Goal: Task Accomplishment & Management: Use online tool/utility

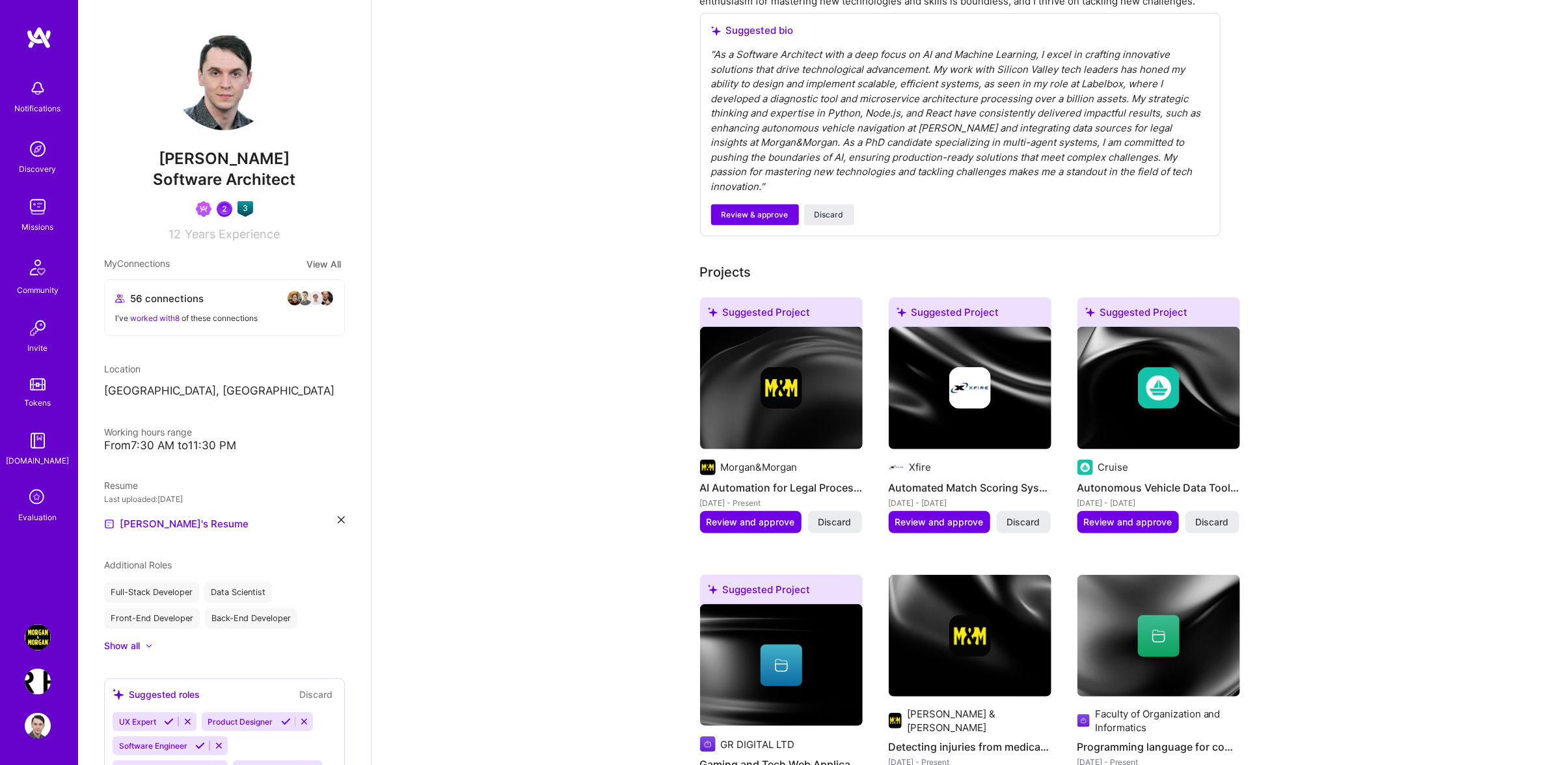
scroll to position [415, 0]
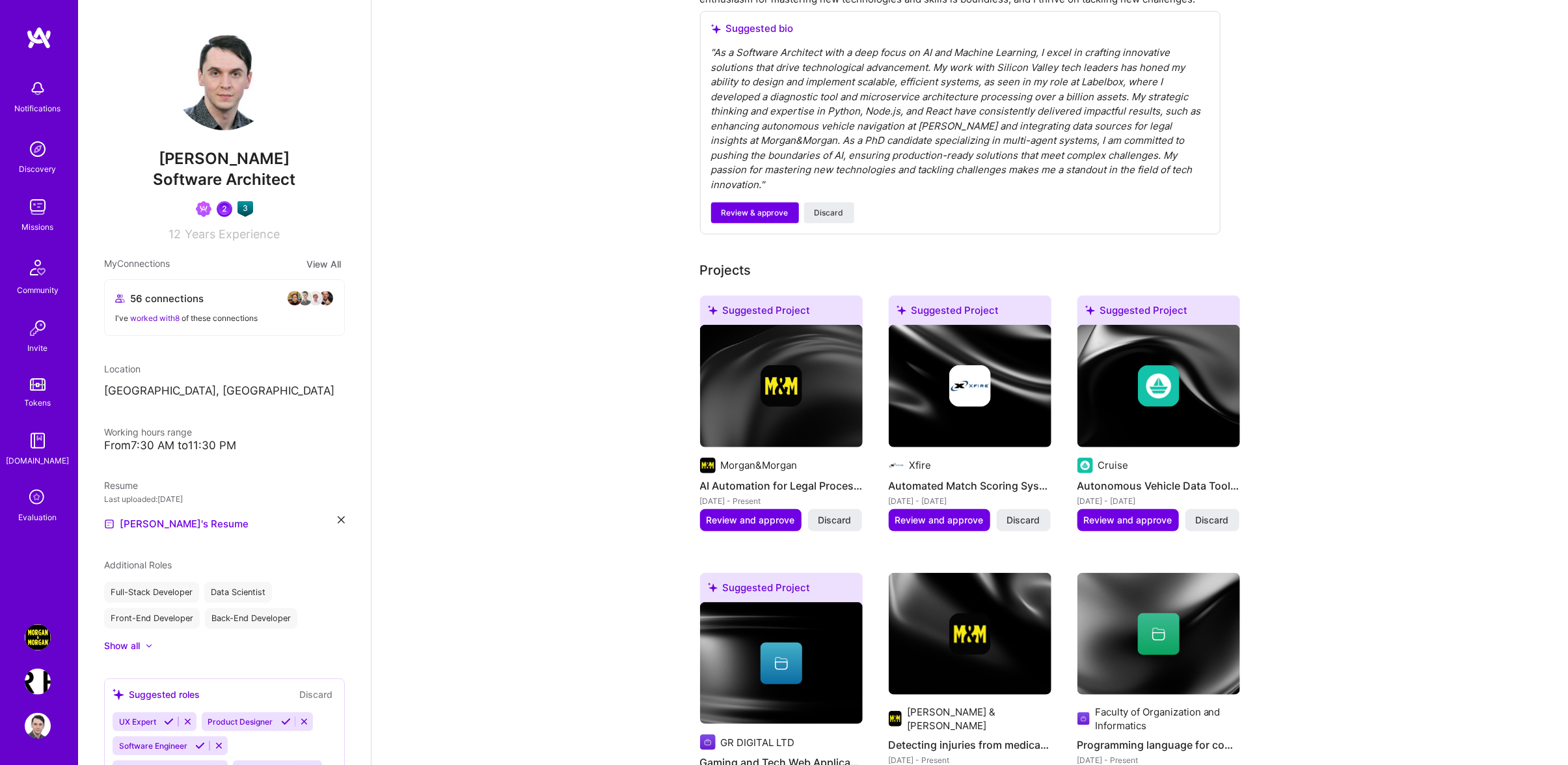
click at [30, 637] on img at bounding box center [37, 636] width 26 height 26
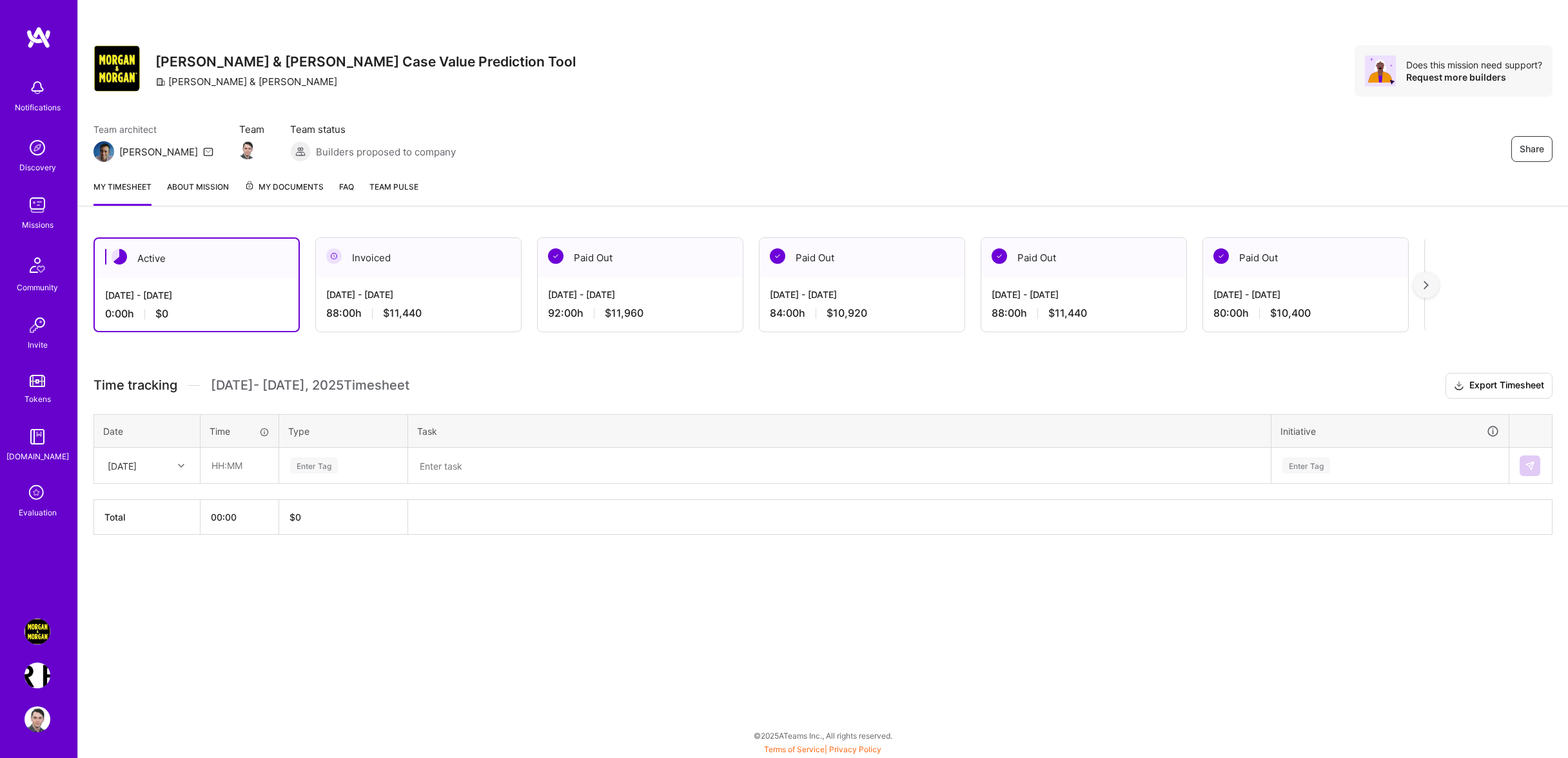
click at [164, 476] on div "[DATE]" at bounding box center [136, 465] width 72 height 22
click at [149, 653] on div "[DATE]" at bounding box center [147, 645] width 104 height 24
click at [229, 477] on input "text" at bounding box center [239, 465] width 77 height 34
drag, startPoint x: 250, startPoint y: 472, endPoint x: 160, endPoint y: 472, distance: 90.0
click at [201, 475] on input "9" at bounding box center [239, 465] width 77 height 34
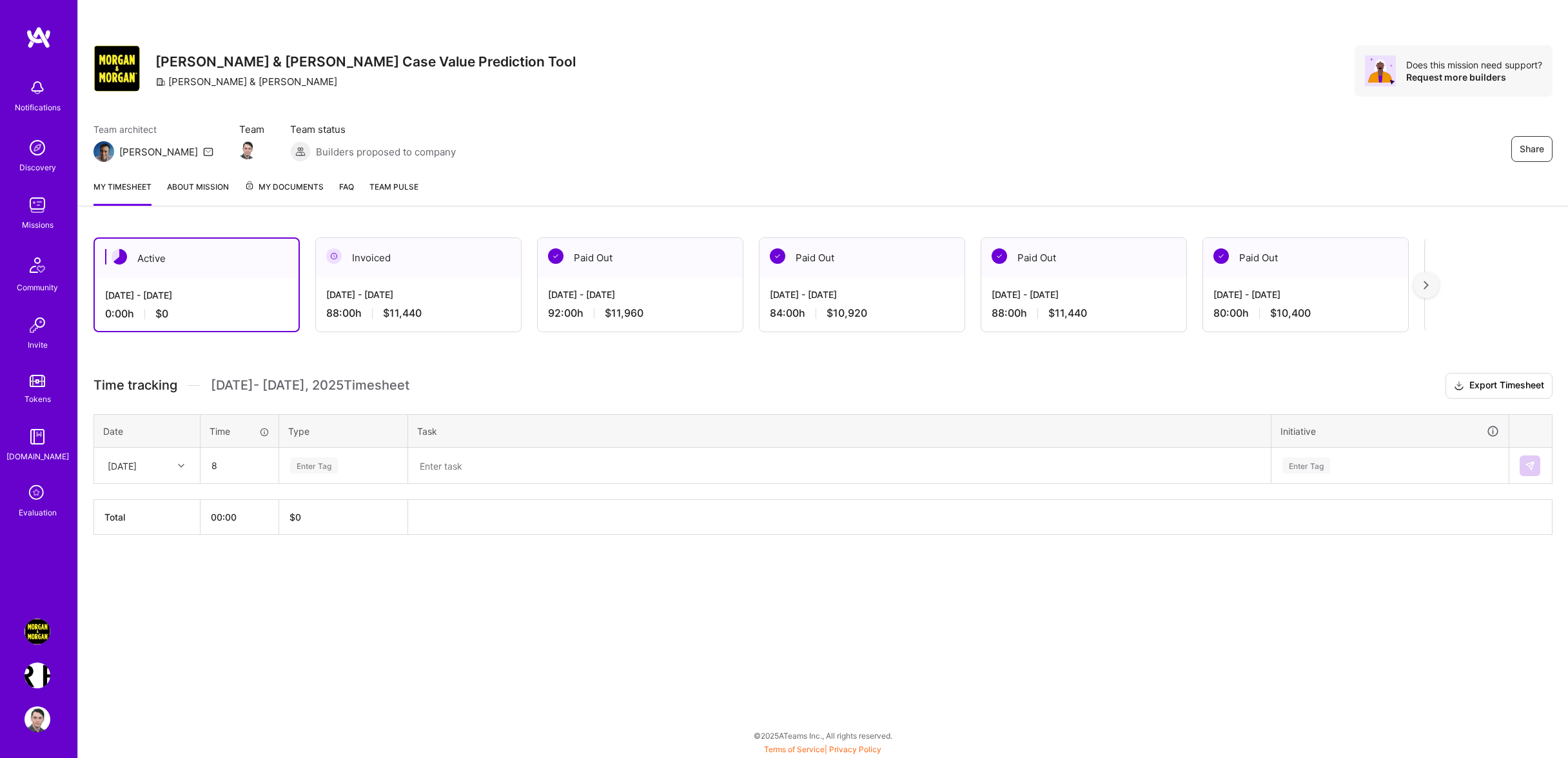
type input "08:00"
click at [338, 482] on div "Enter Tag" at bounding box center [343, 466] width 127 height 33
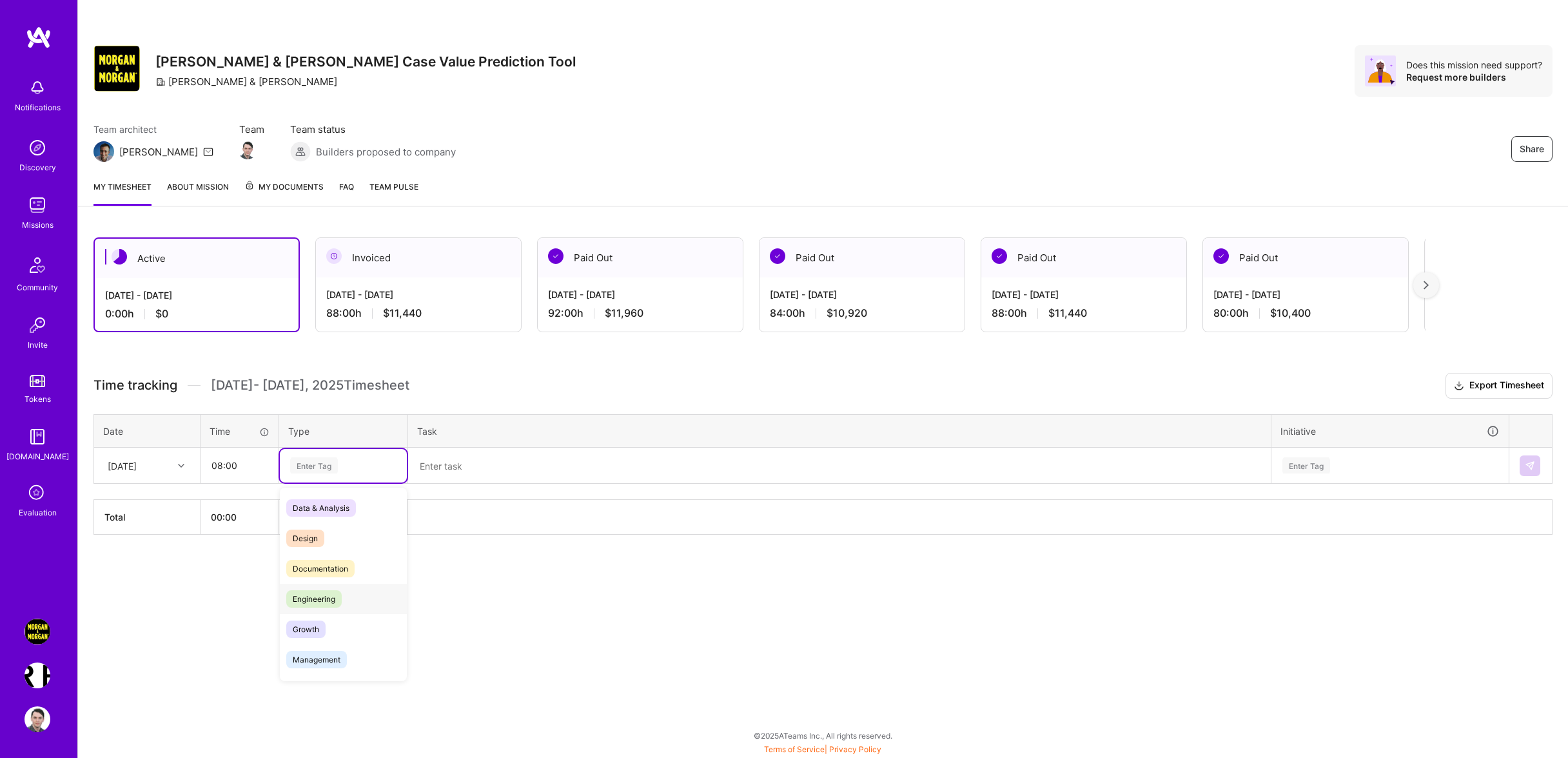
click at [365, 610] on div "Engineering" at bounding box center [343, 599] width 127 height 31
click at [466, 468] on textarea at bounding box center [839, 466] width 860 height 33
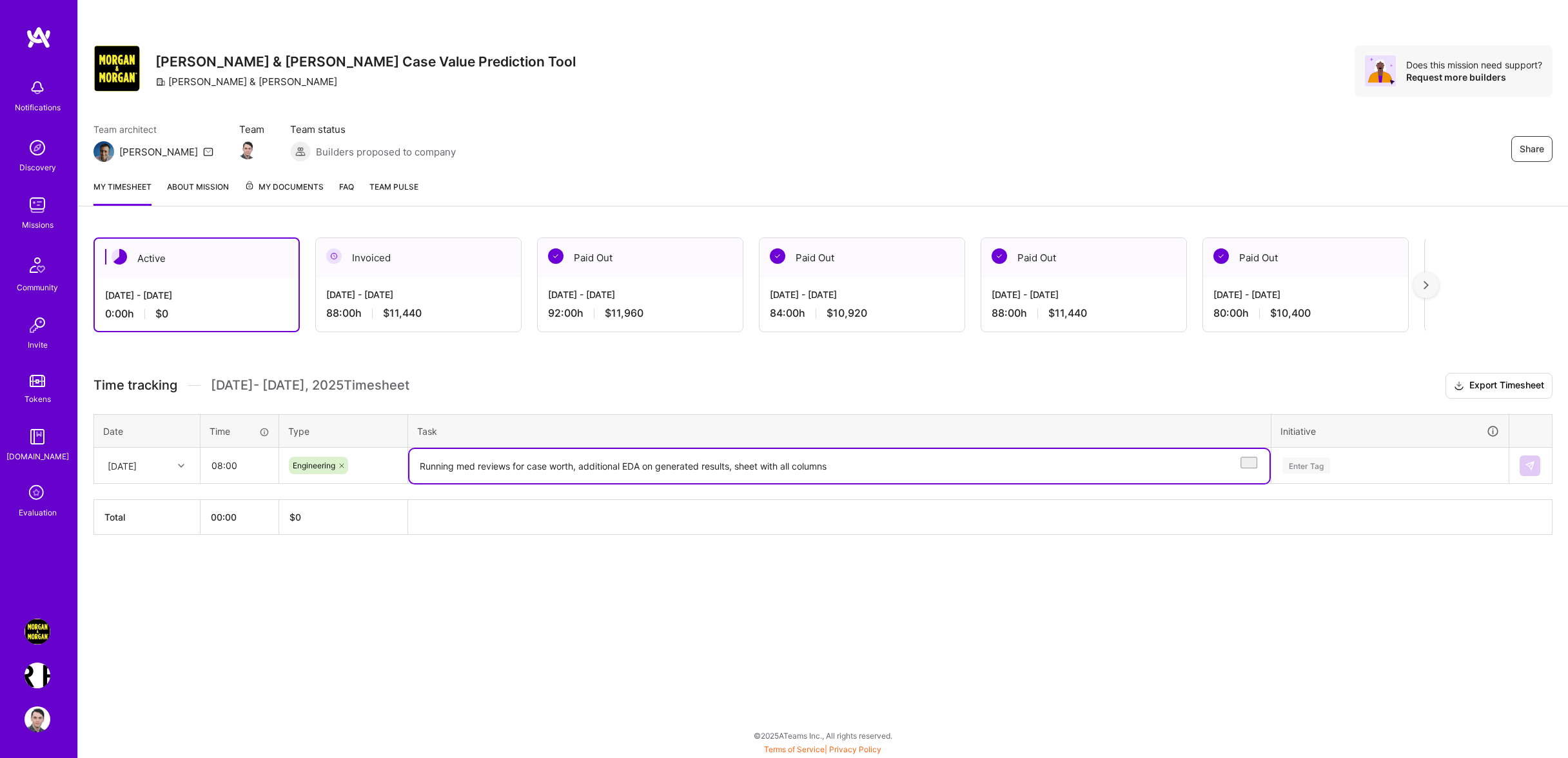
type textarea "Running med reviews for case worth, additional EDA on generated results, sheet …"
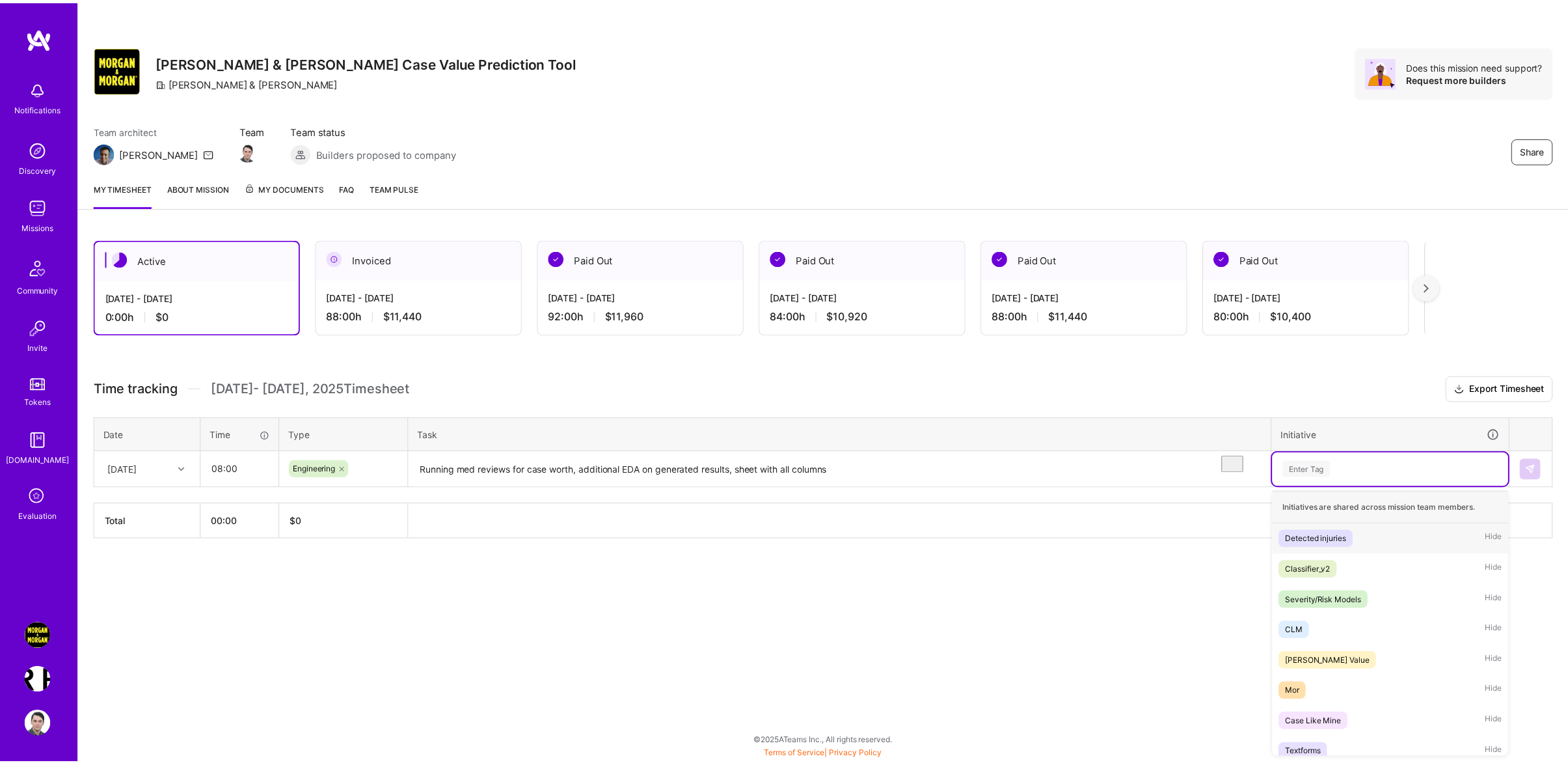
scroll to position [6, 0]
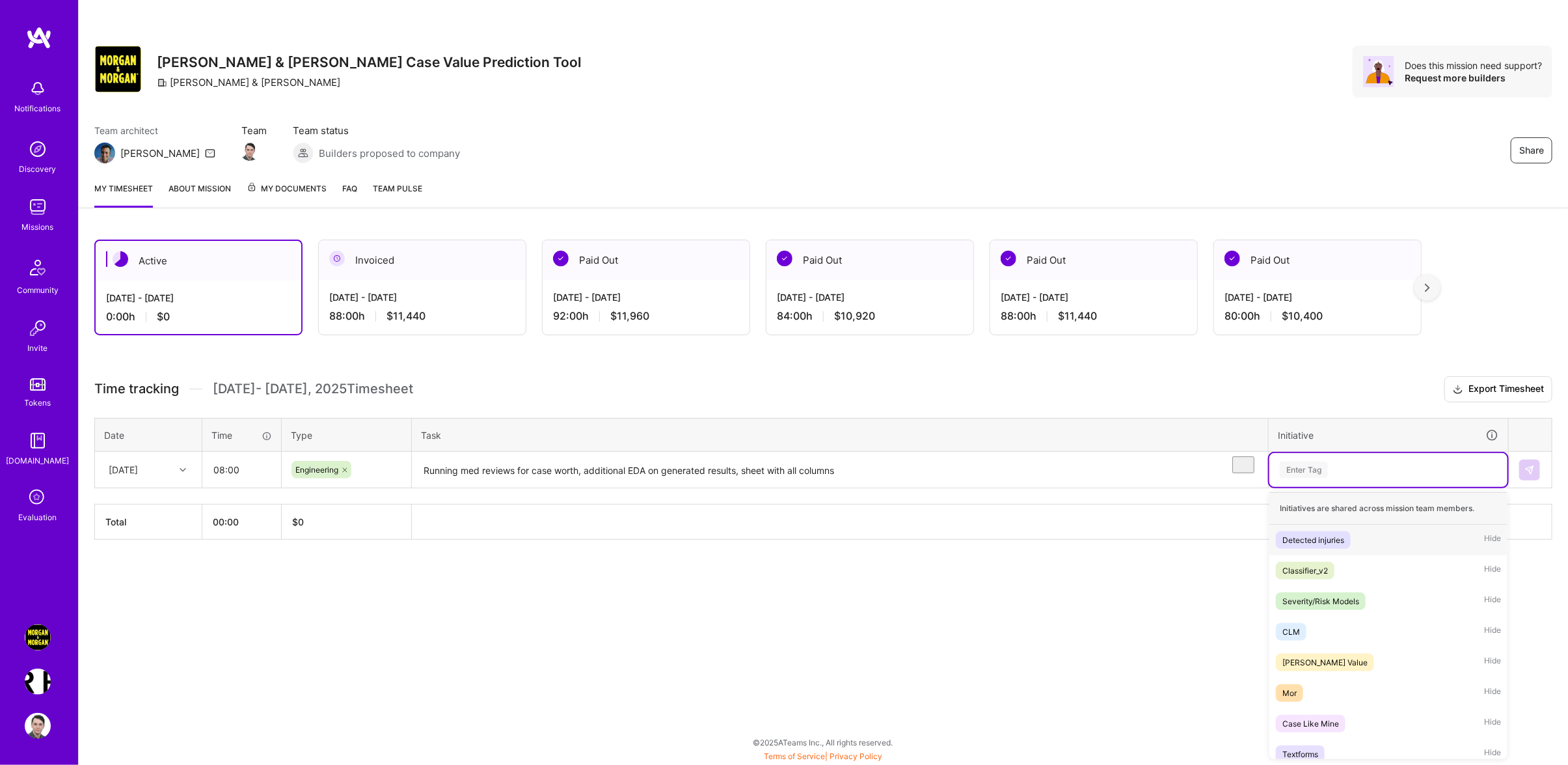
click at [1401, 487] on div "Enter Tag" at bounding box center [1388, 470] width 238 height 34
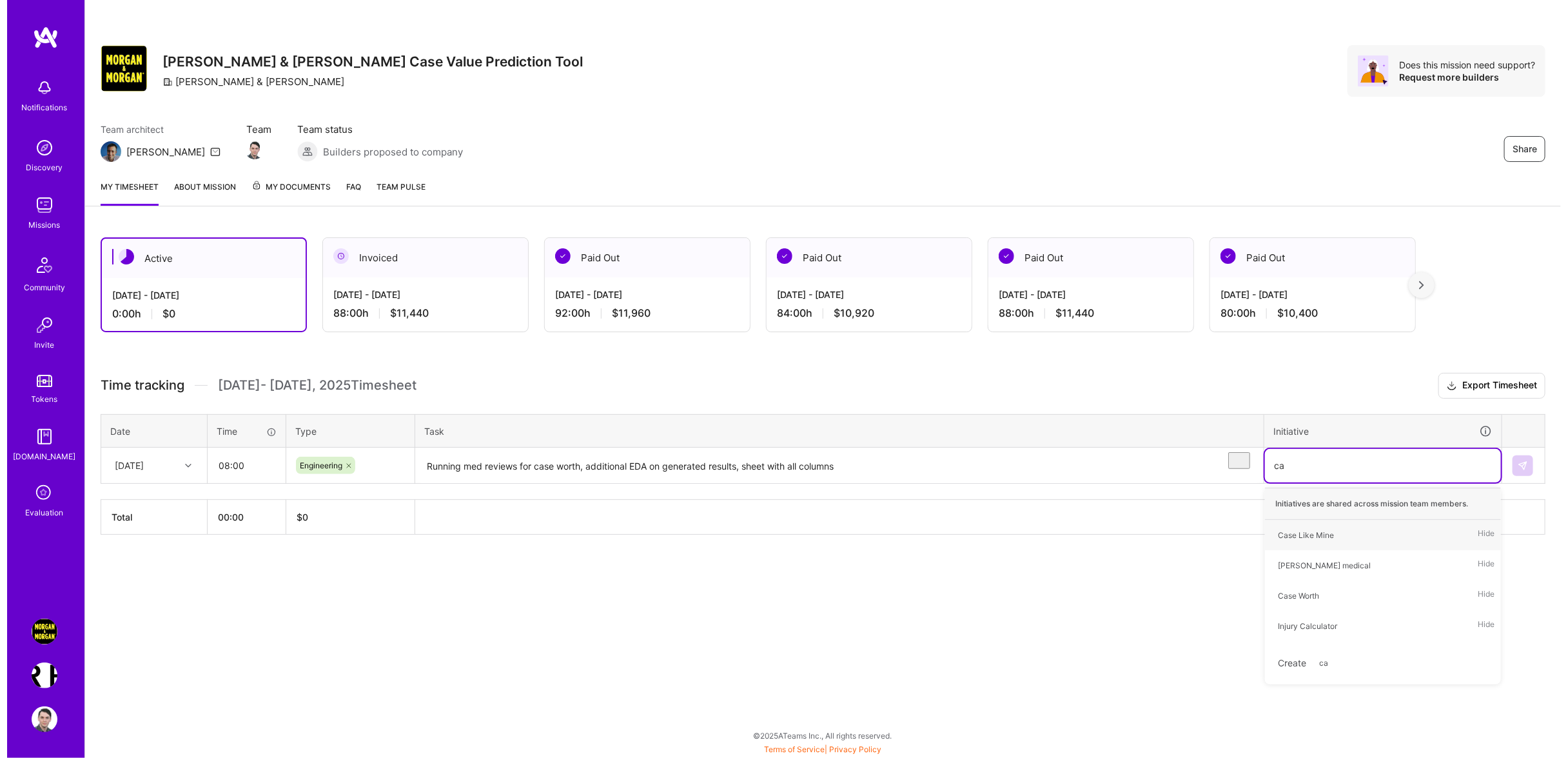
scroll to position [0, 0]
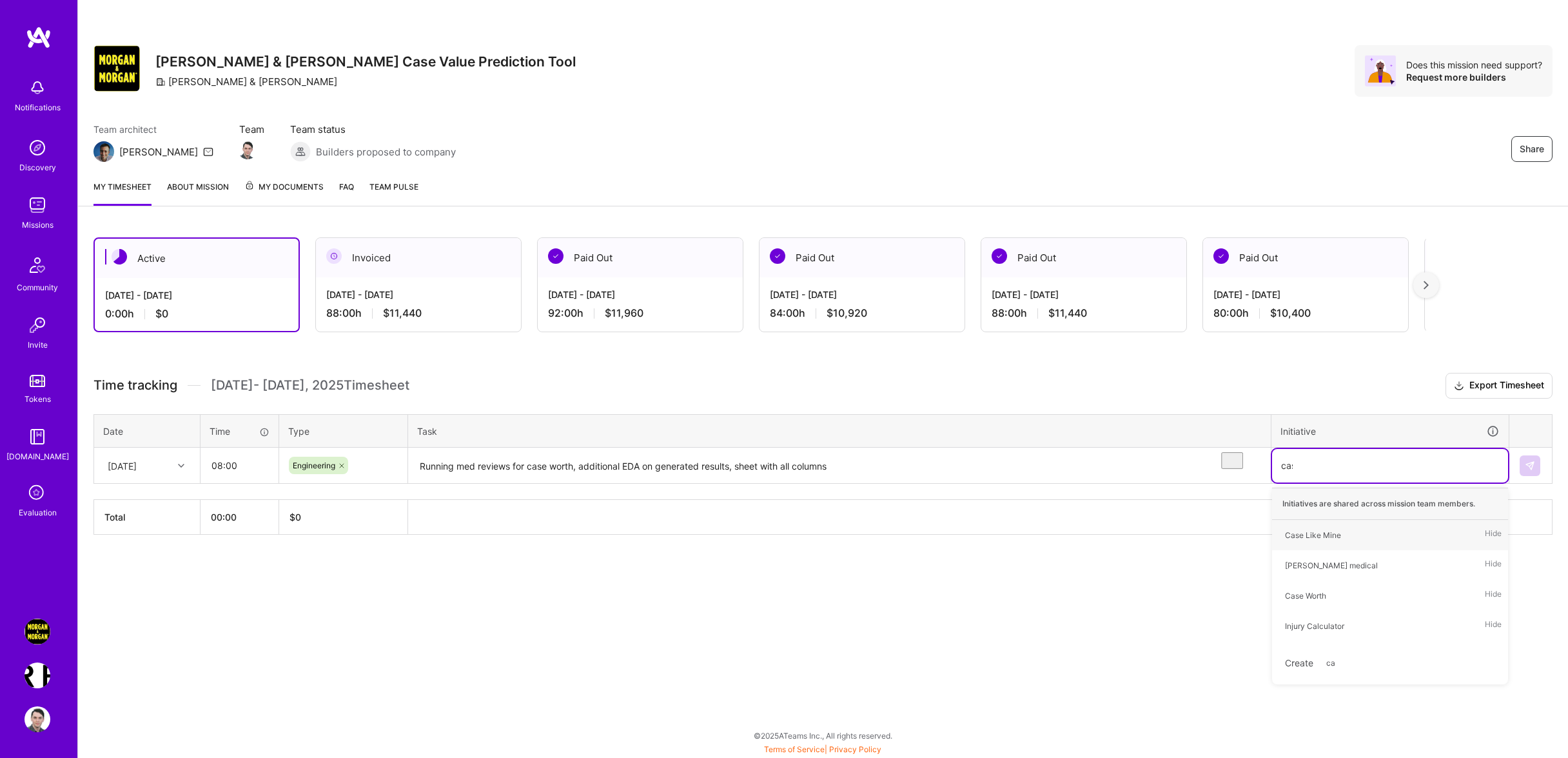
type input "case"
click at [1352, 578] on div "Case Worth Hide" at bounding box center [1390, 565] width 236 height 31
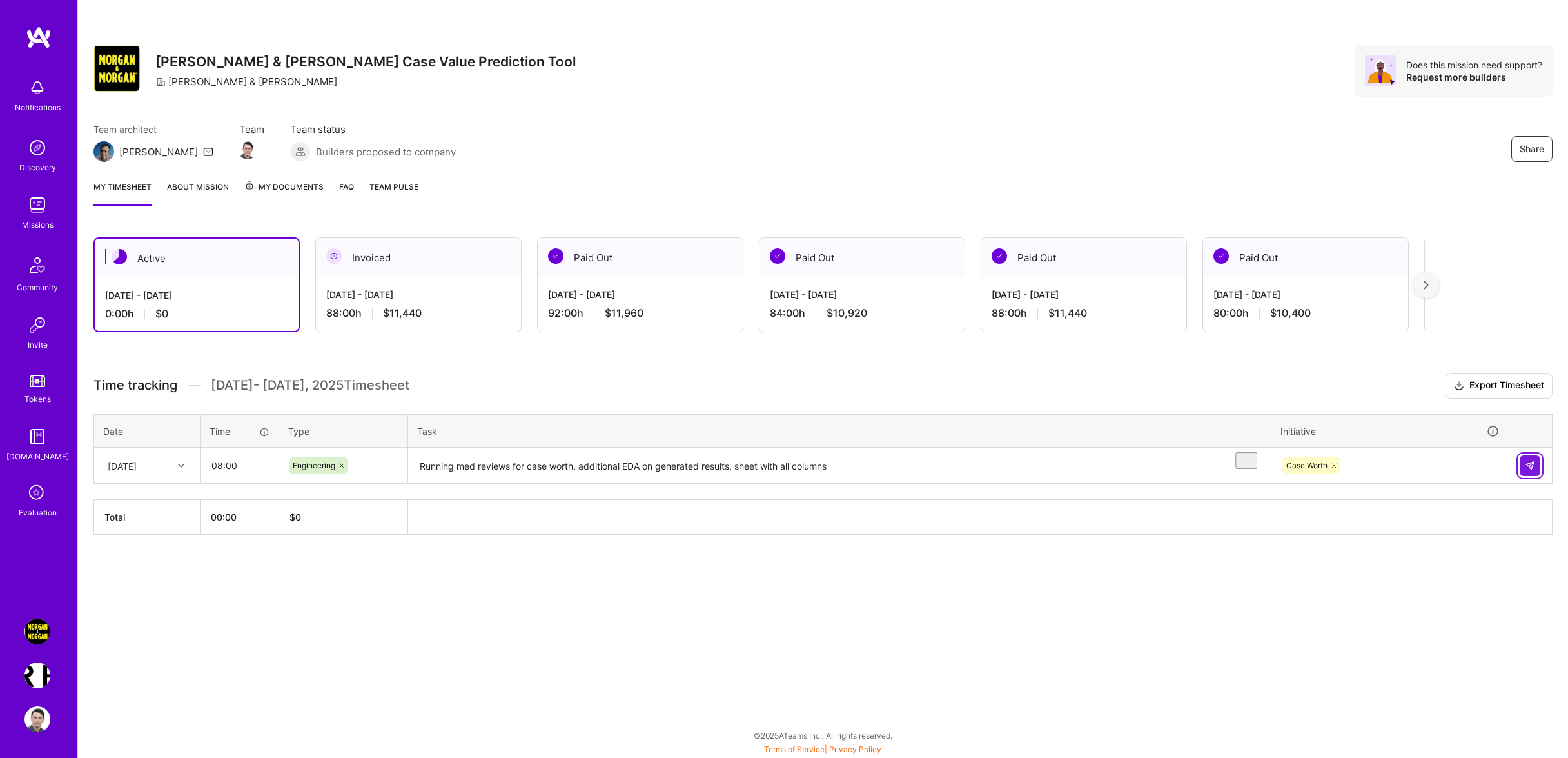
click at [1531, 471] on img at bounding box center [1530, 465] width 10 height 10
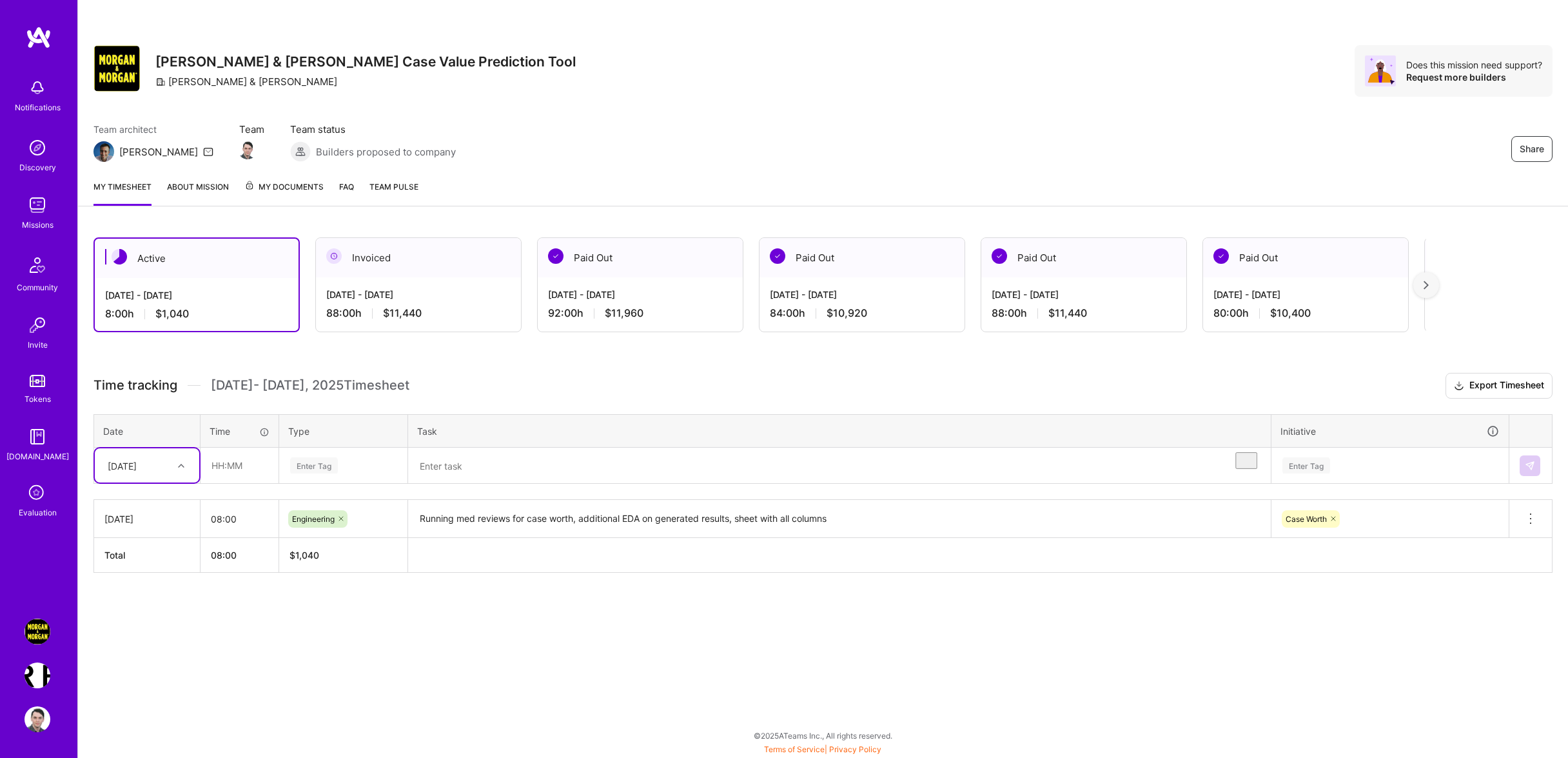
click at [188, 482] on div "[DATE]" at bounding box center [147, 465] width 104 height 34
click at [131, 560] on div "[DATE]" at bounding box center [147, 548] width 104 height 24
click at [252, 482] on input "text" at bounding box center [239, 465] width 77 height 34
drag, startPoint x: 252, startPoint y: 484, endPoint x: 150, endPoint y: 469, distance: 103.1
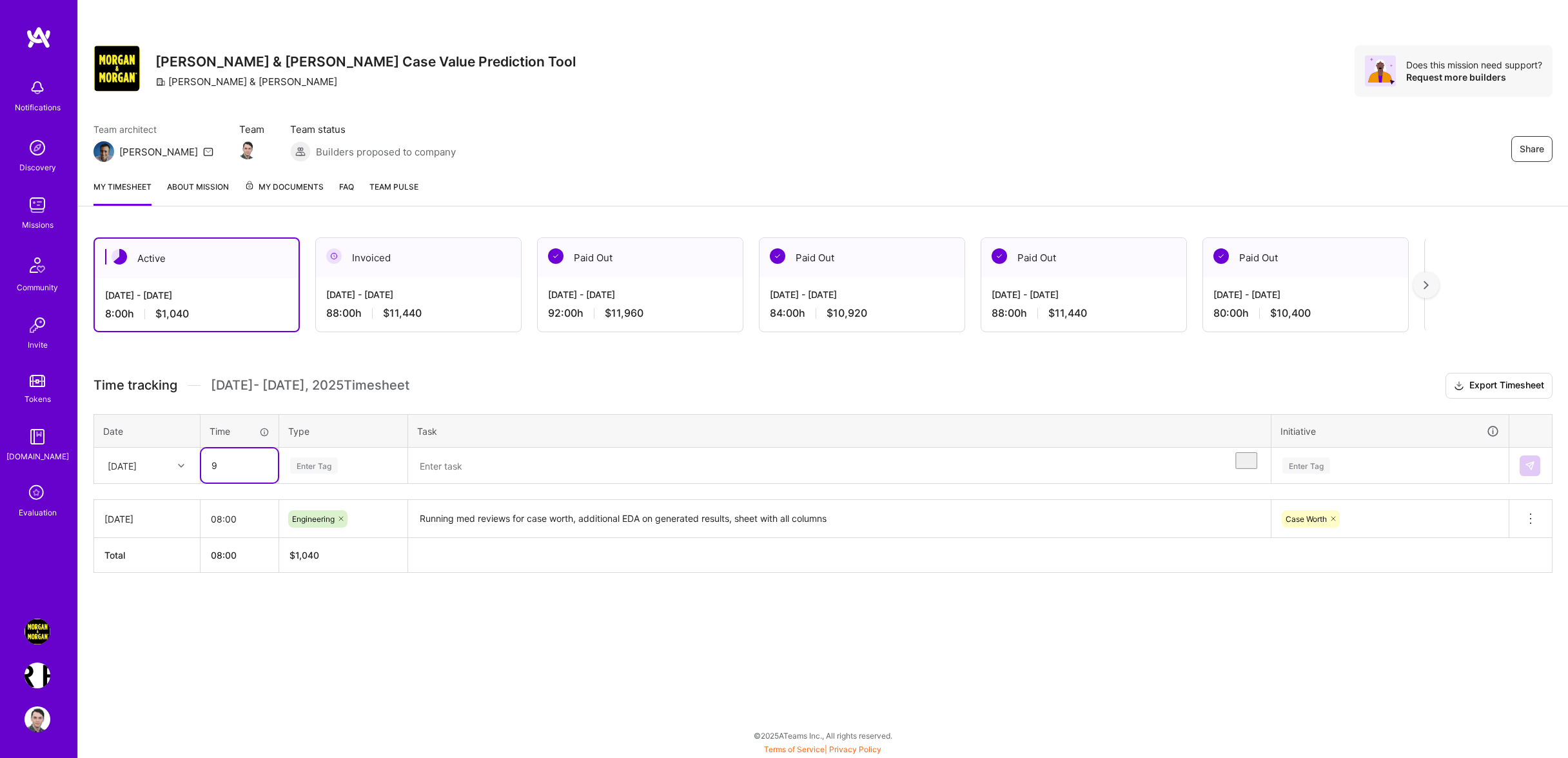
click at [201, 469] on input "9" at bounding box center [239, 465] width 77 height 34
type input "08:00"
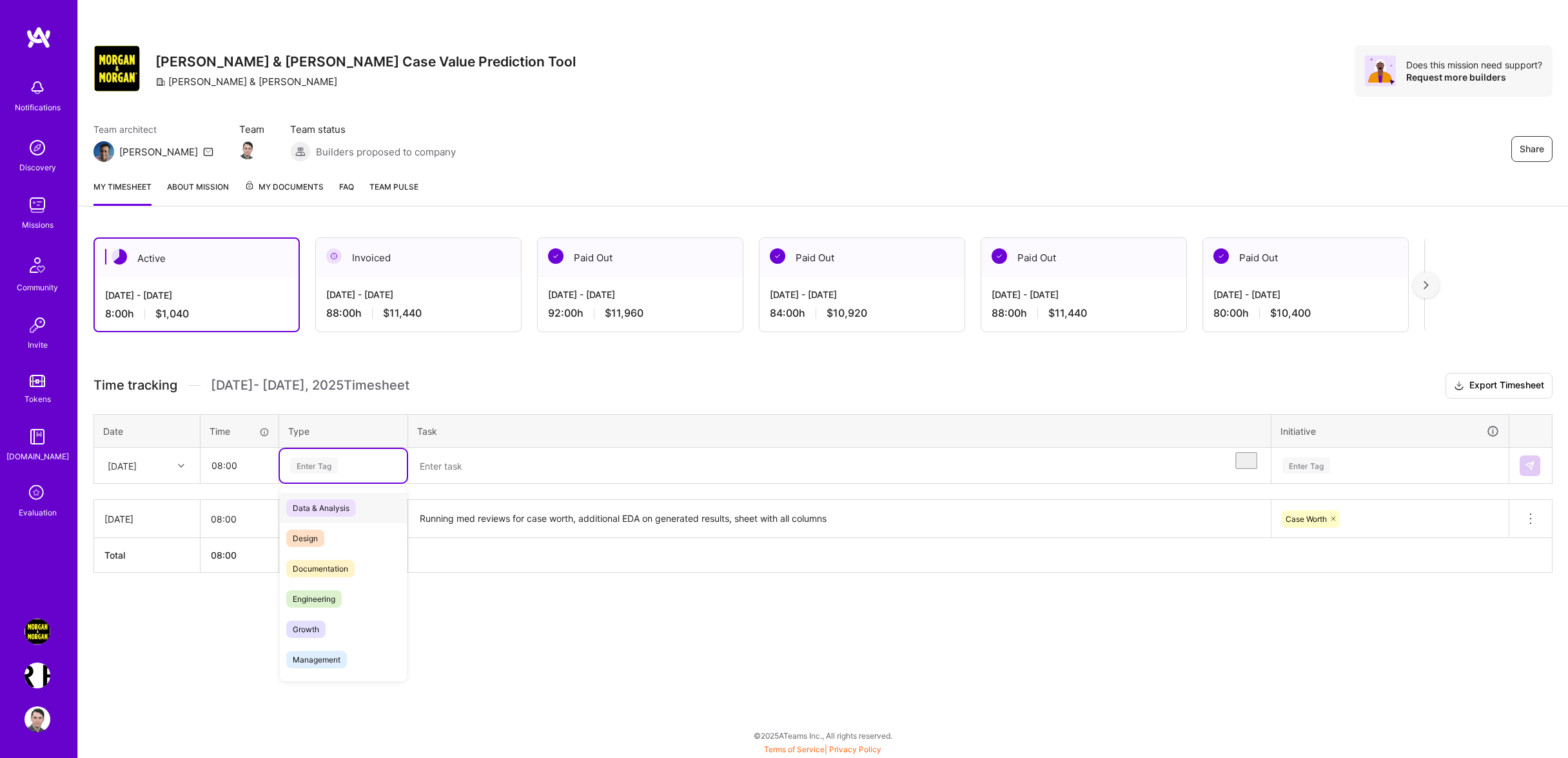
click at [381, 482] on div "Enter Tag" at bounding box center [343, 466] width 127 height 33
click at [367, 603] on div "Engineering" at bounding box center [343, 599] width 127 height 31
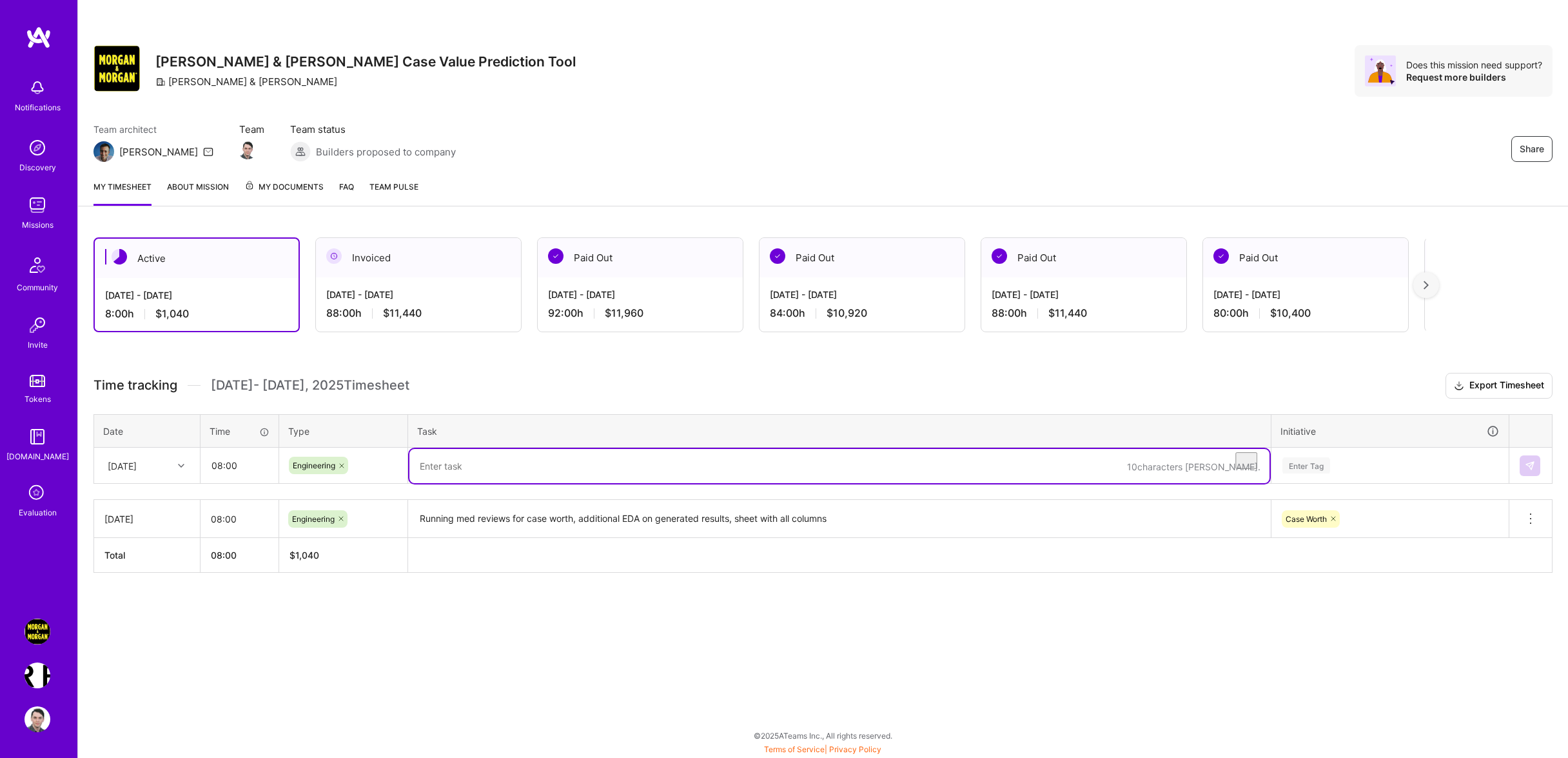
click at [491, 477] on textarea "To enrich screen reader interactions, please activate Accessibility in Grammarl…" at bounding box center [839, 466] width 860 height 34
type textarea "Calculations based on injuries, treatments and damages, coverage capping logic"
click at [1371, 482] on div "Enter Tag" at bounding box center [1390, 466] width 236 height 33
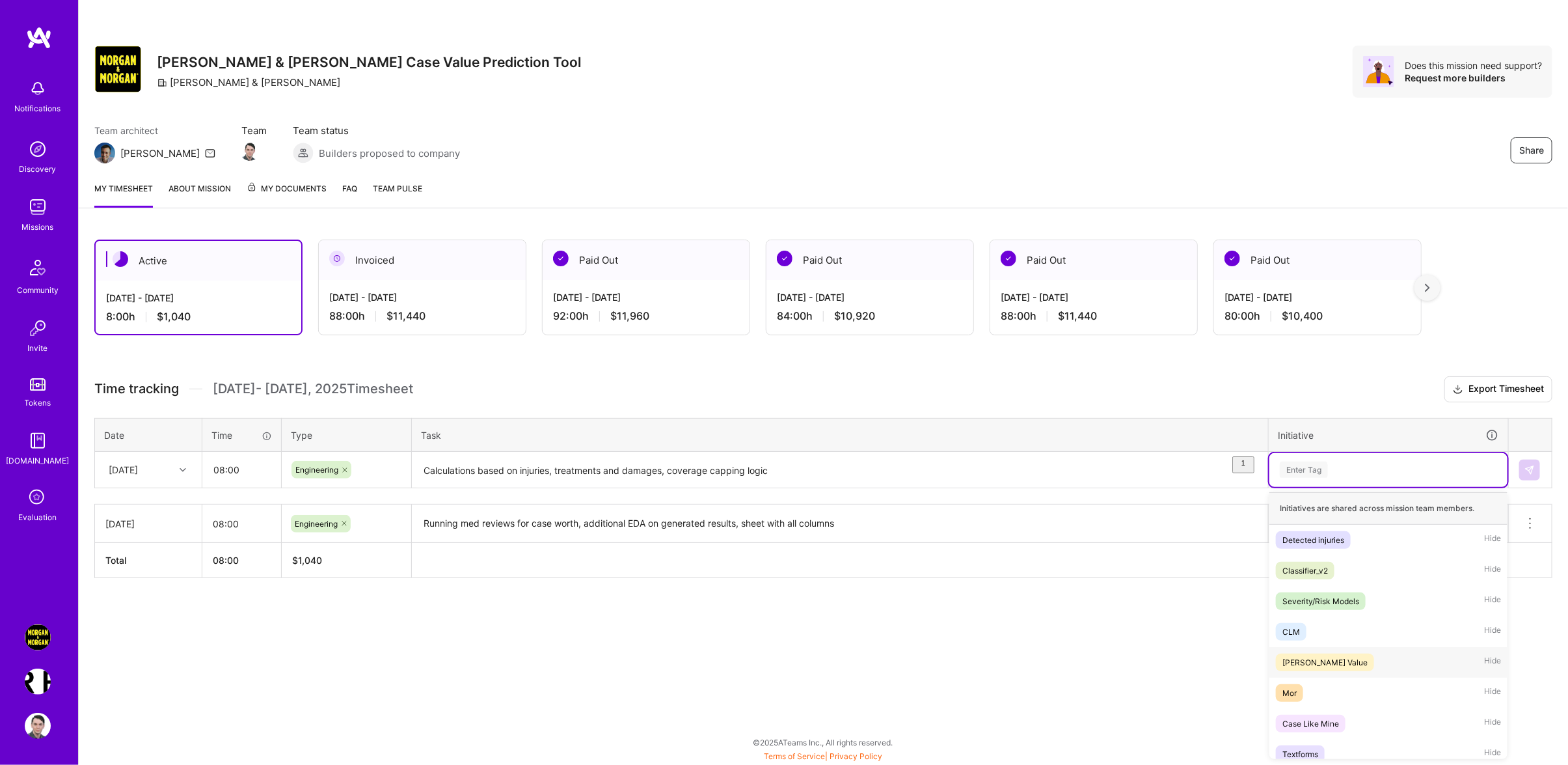
scroll to position [254, 0]
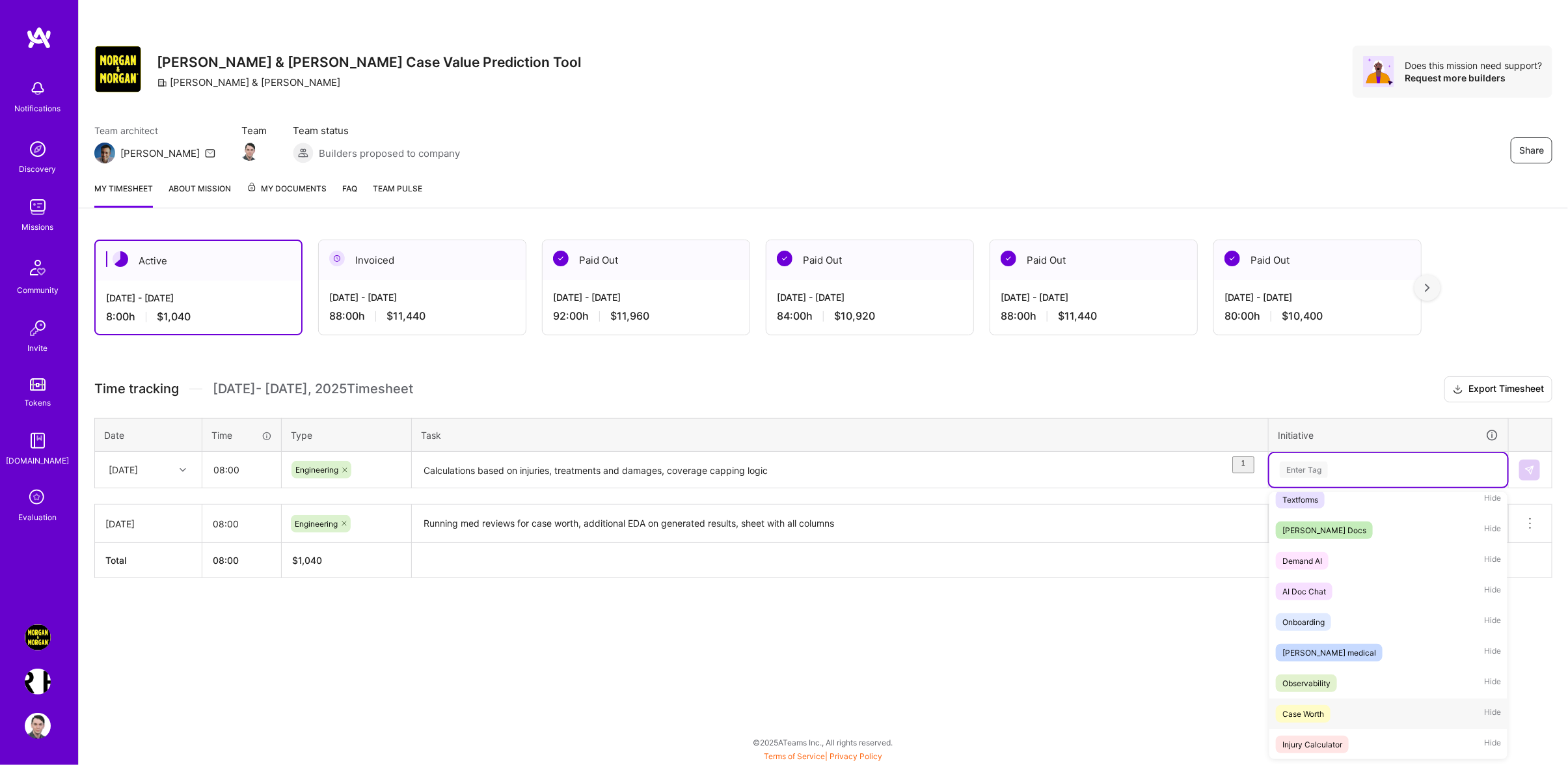
click at [1338, 709] on div "Case Worth Hide" at bounding box center [1388, 714] width 238 height 31
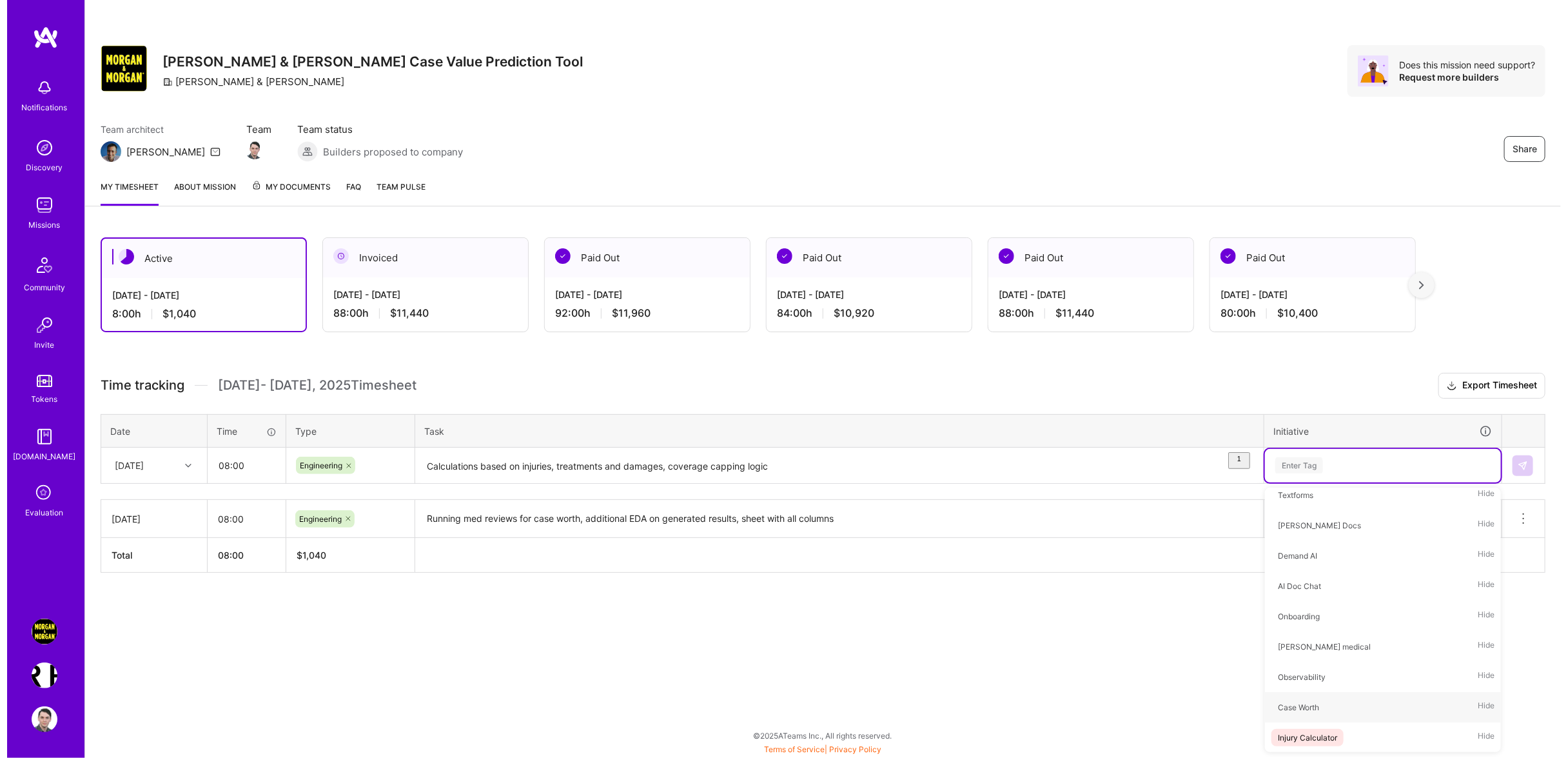
scroll to position [0, 0]
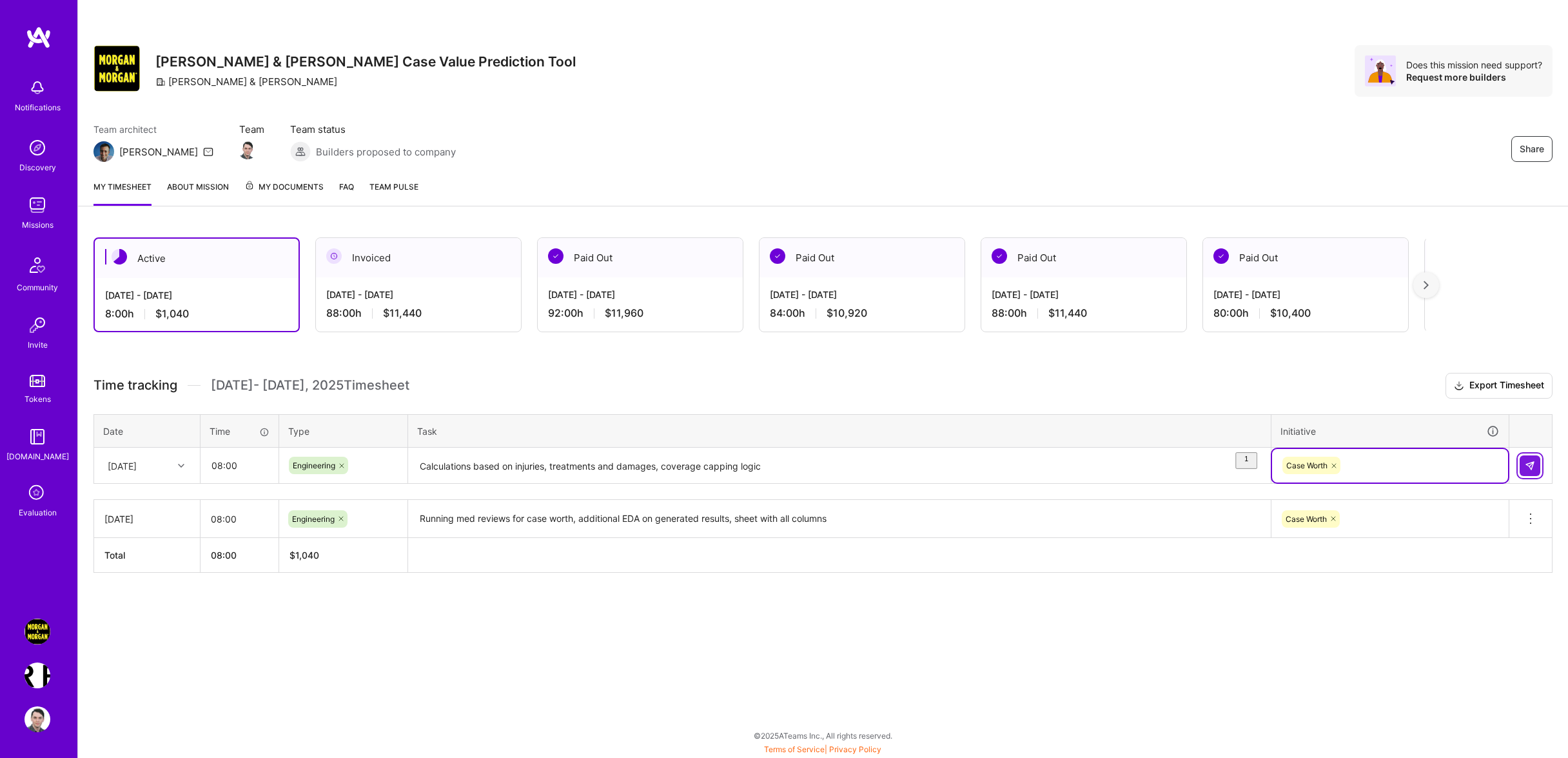
click at [1526, 471] on img at bounding box center [1530, 465] width 10 height 10
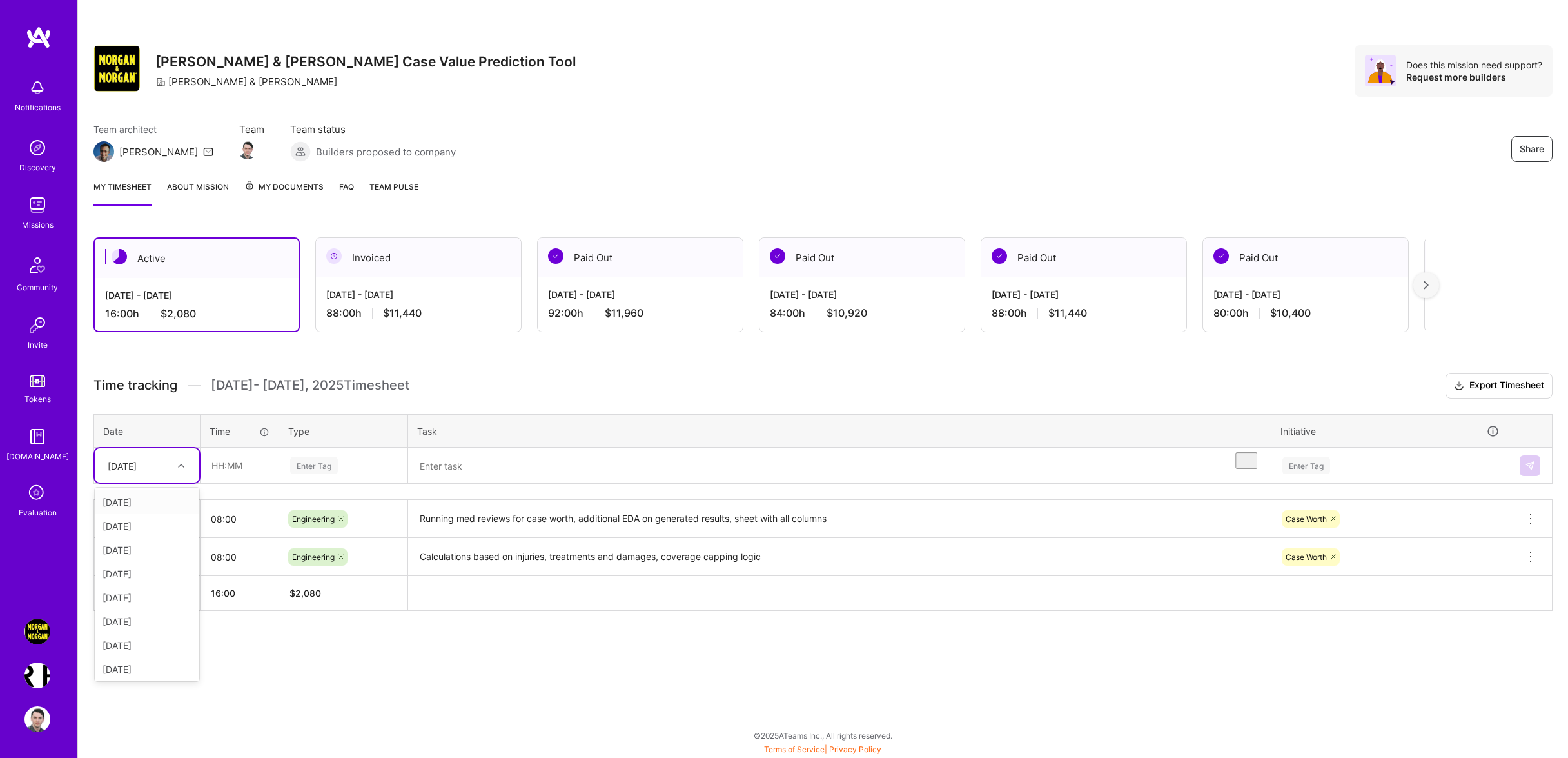
click at [134, 472] on div "[DATE]" at bounding box center [122, 465] width 29 height 13
click at [153, 556] on div "[DATE]" at bounding box center [147, 548] width 104 height 24
click at [248, 482] on input "text" at bounding box center [239, 465] width 77 height 34
drag, startPoint x: 248, startPoint y: 483, endPoint x: 30, endPoint y: 467, distance: 218.6
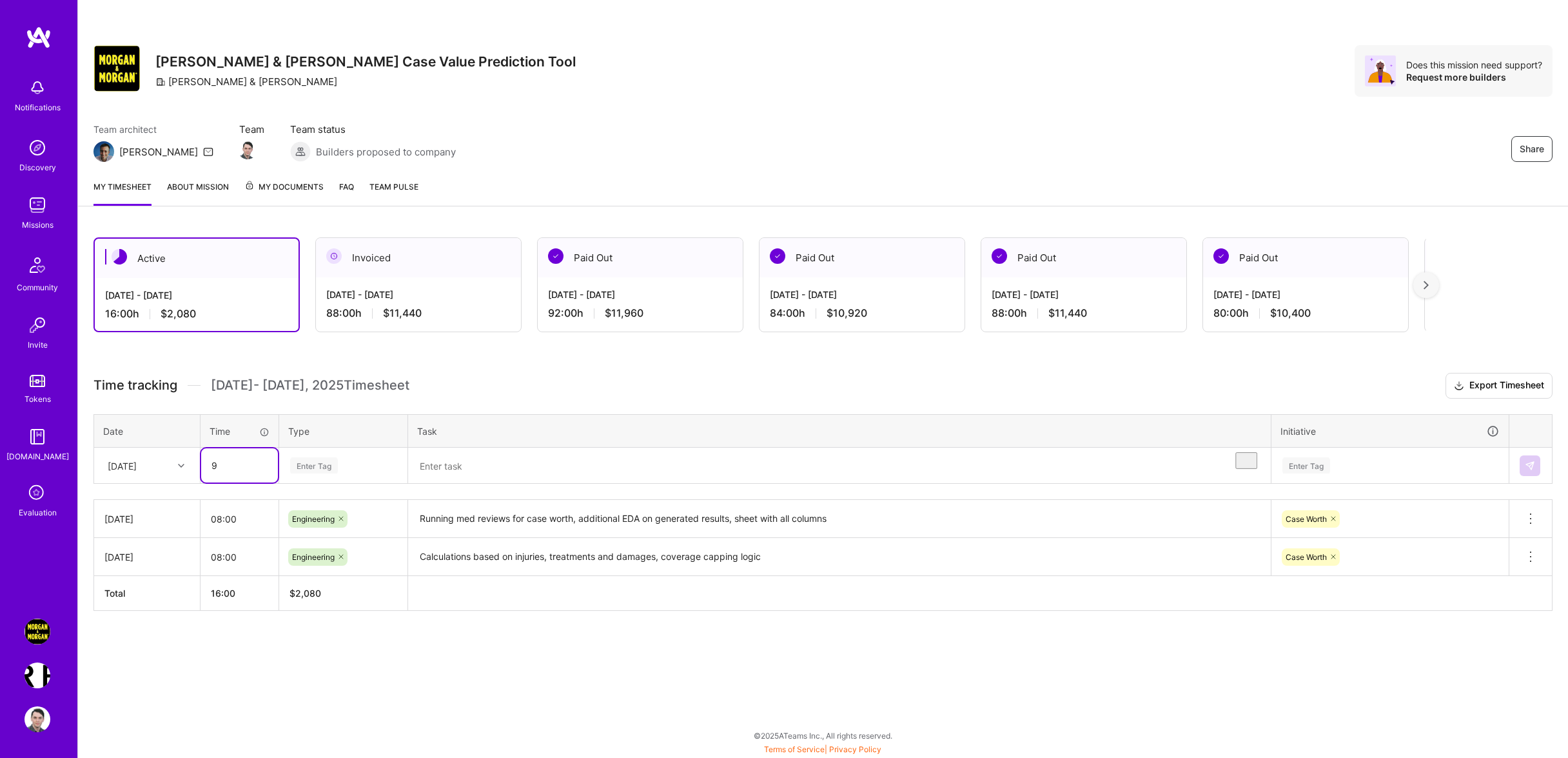
click at [201, 475] on input "9" at bounding box center [239, 465] width 77 height 34
type input "08:00"
click at [365, 473] on div "Enter Tag" at bounding box center [343, 465] width 109 height 16
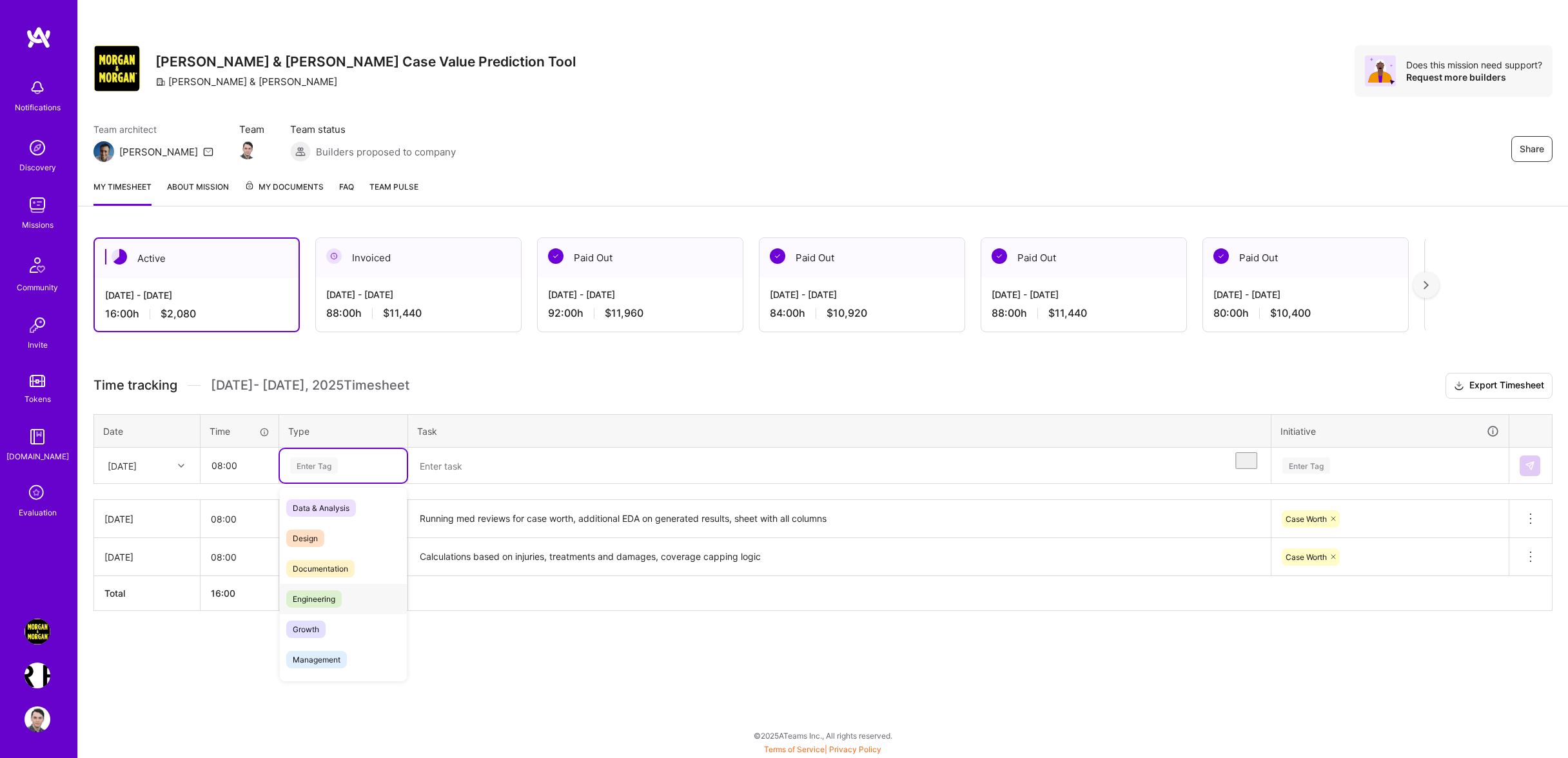
click at [365, 614] on div "Engineering" at bounding box center [343, 599] width 127 height 31
click at [454, 483] on textarea "To enrich screen reader interactions, please activate Accessibility in Grammarl…" at bounding box center [839, 466] width 860 height 34
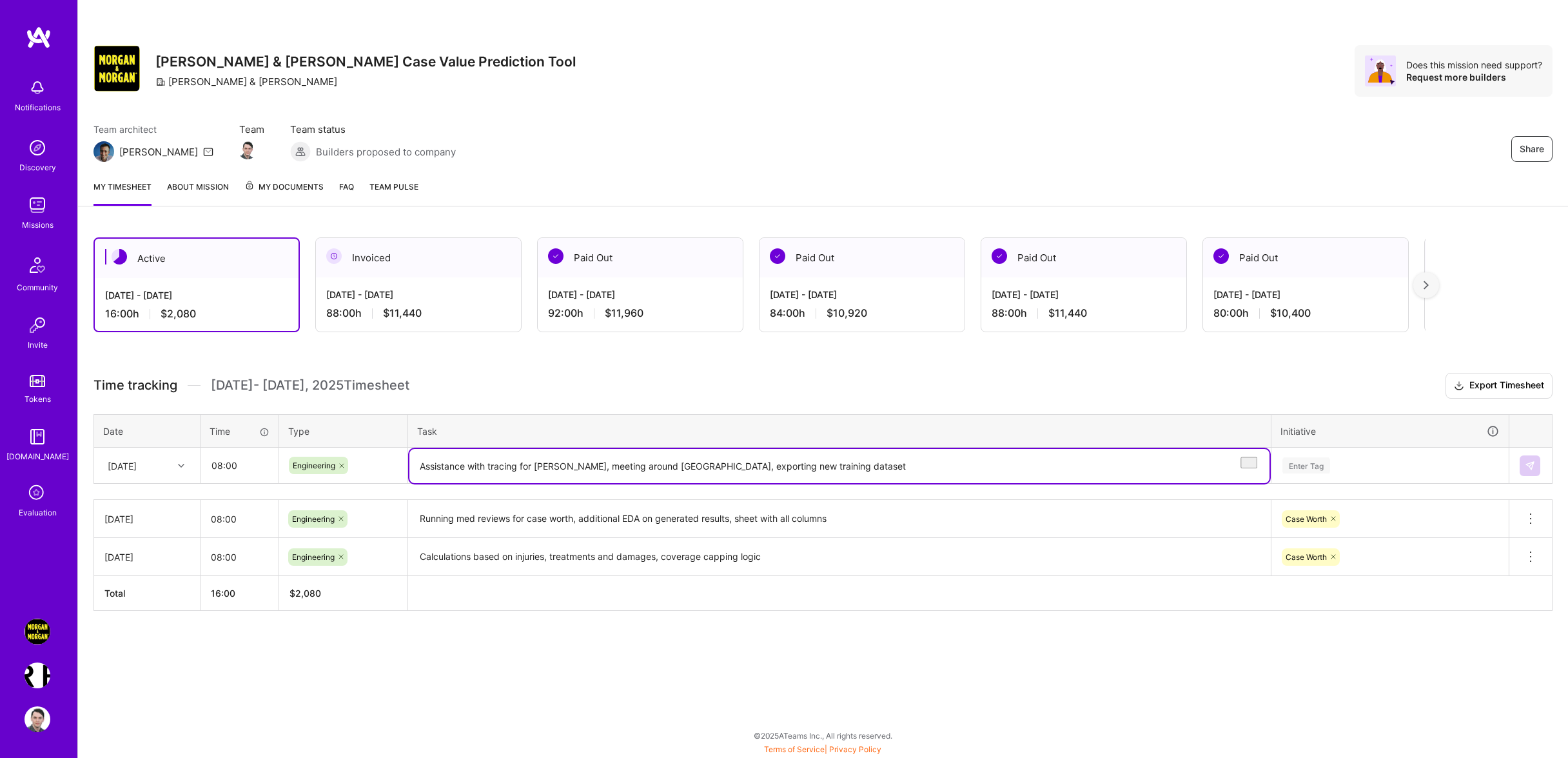
type textarea "Assistance with tracing for [PERSON_NAME], meeting around [GEOGRAPHIC_DATA], ex…"
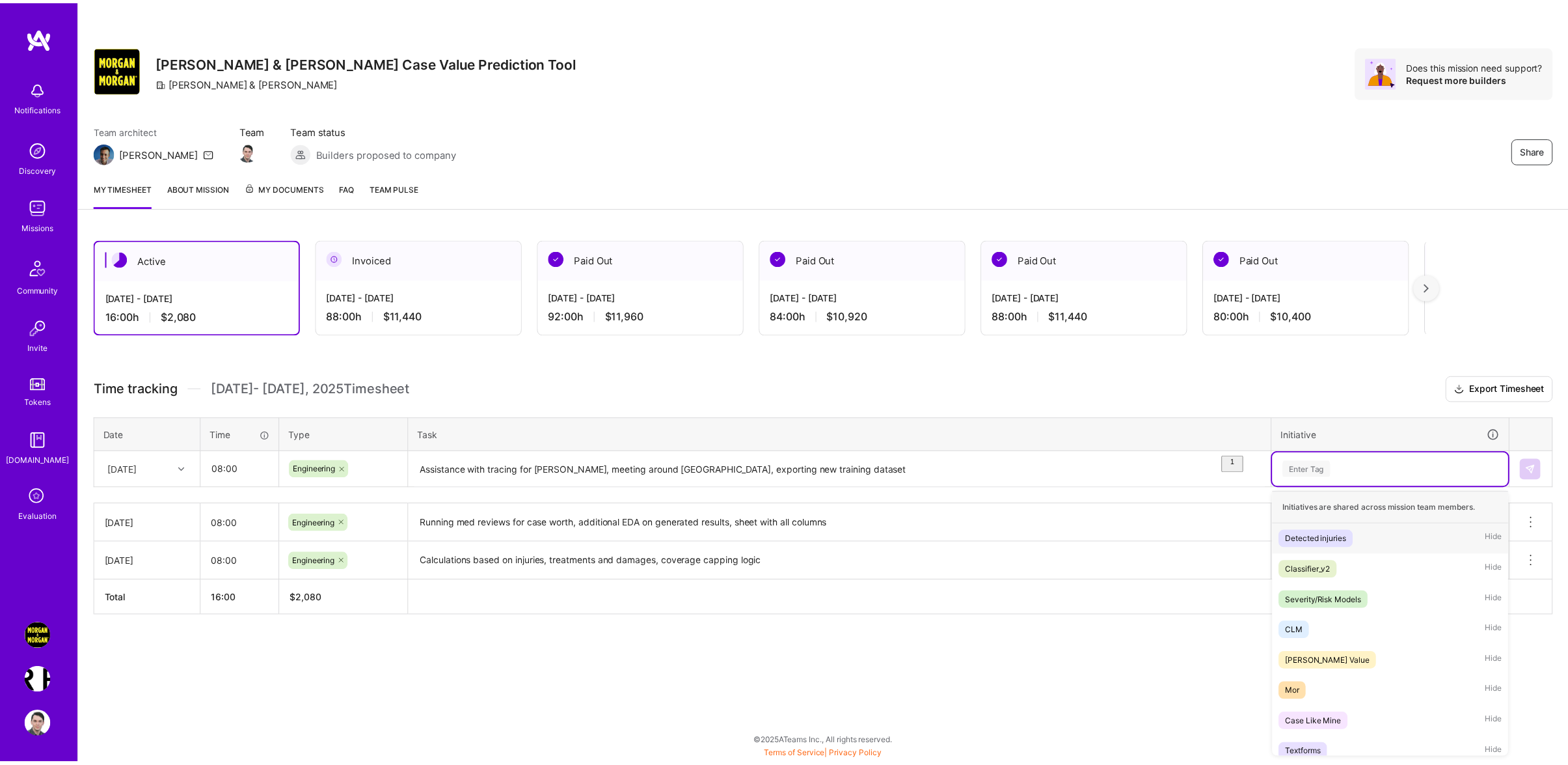
scroll to position [6, 0]
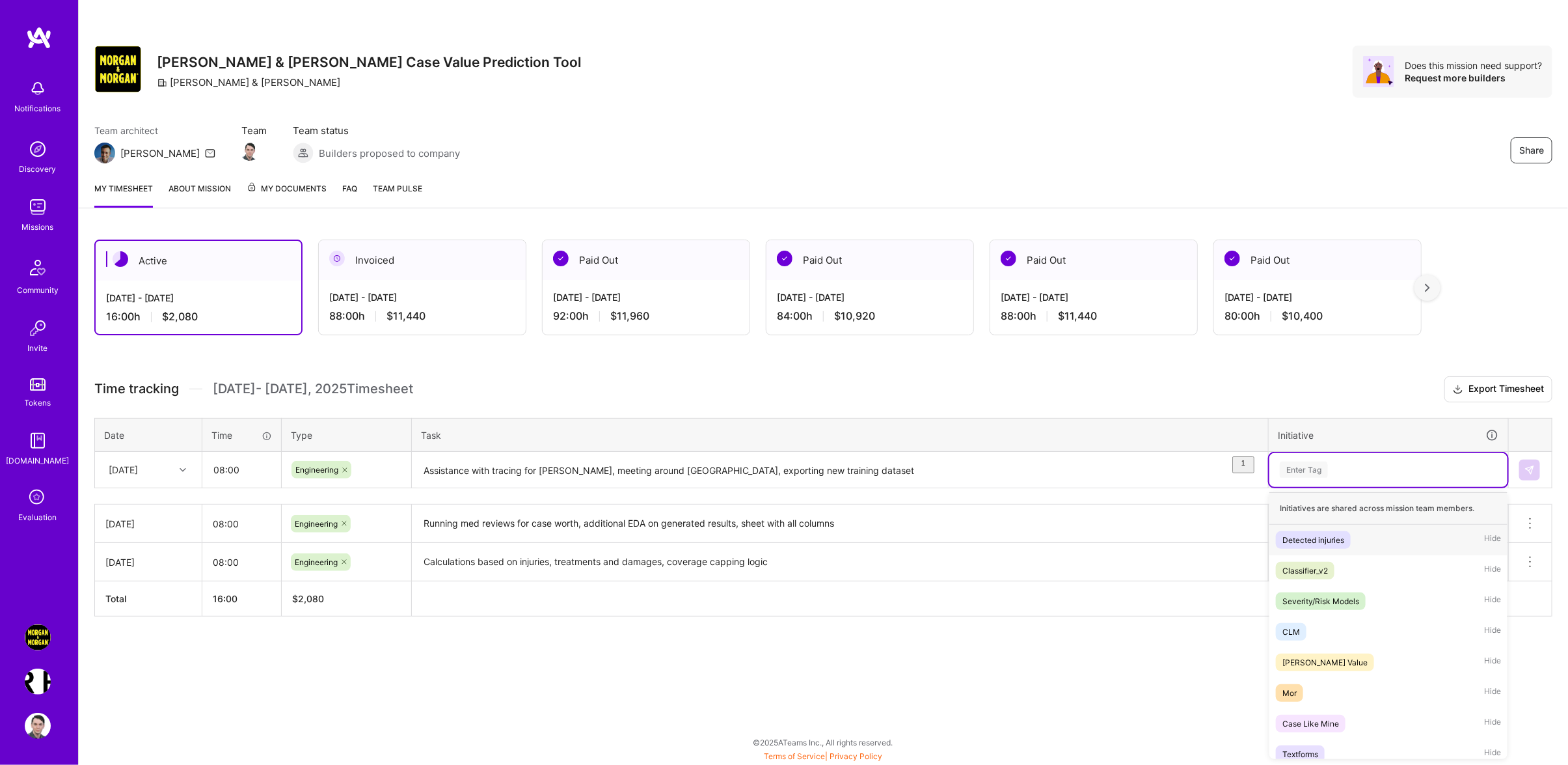
click at [1411, 487] on div "Enter Tag" at bounding box center [1388, 470] width 238 height 34
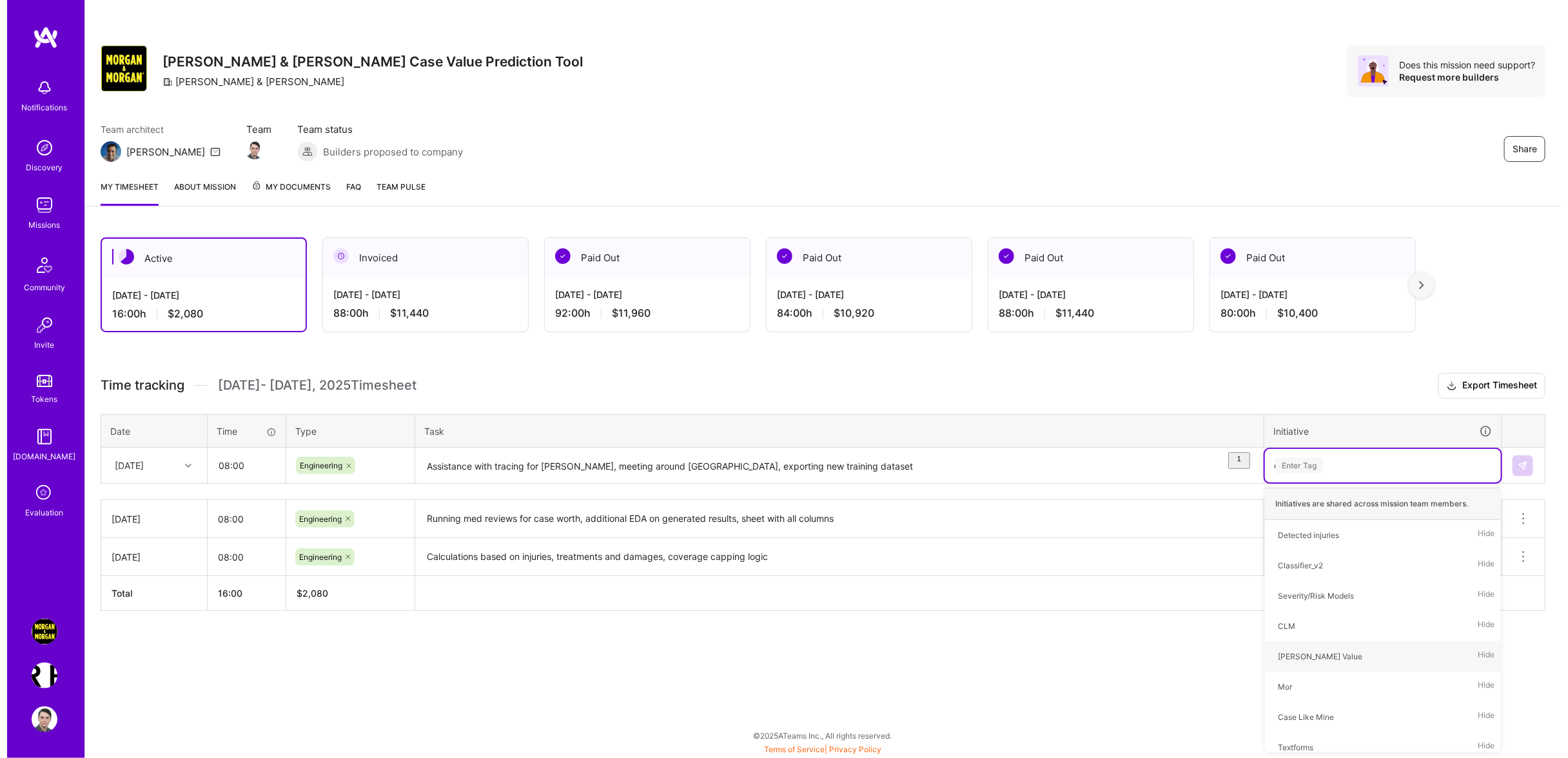
scroll to position [0, 0]
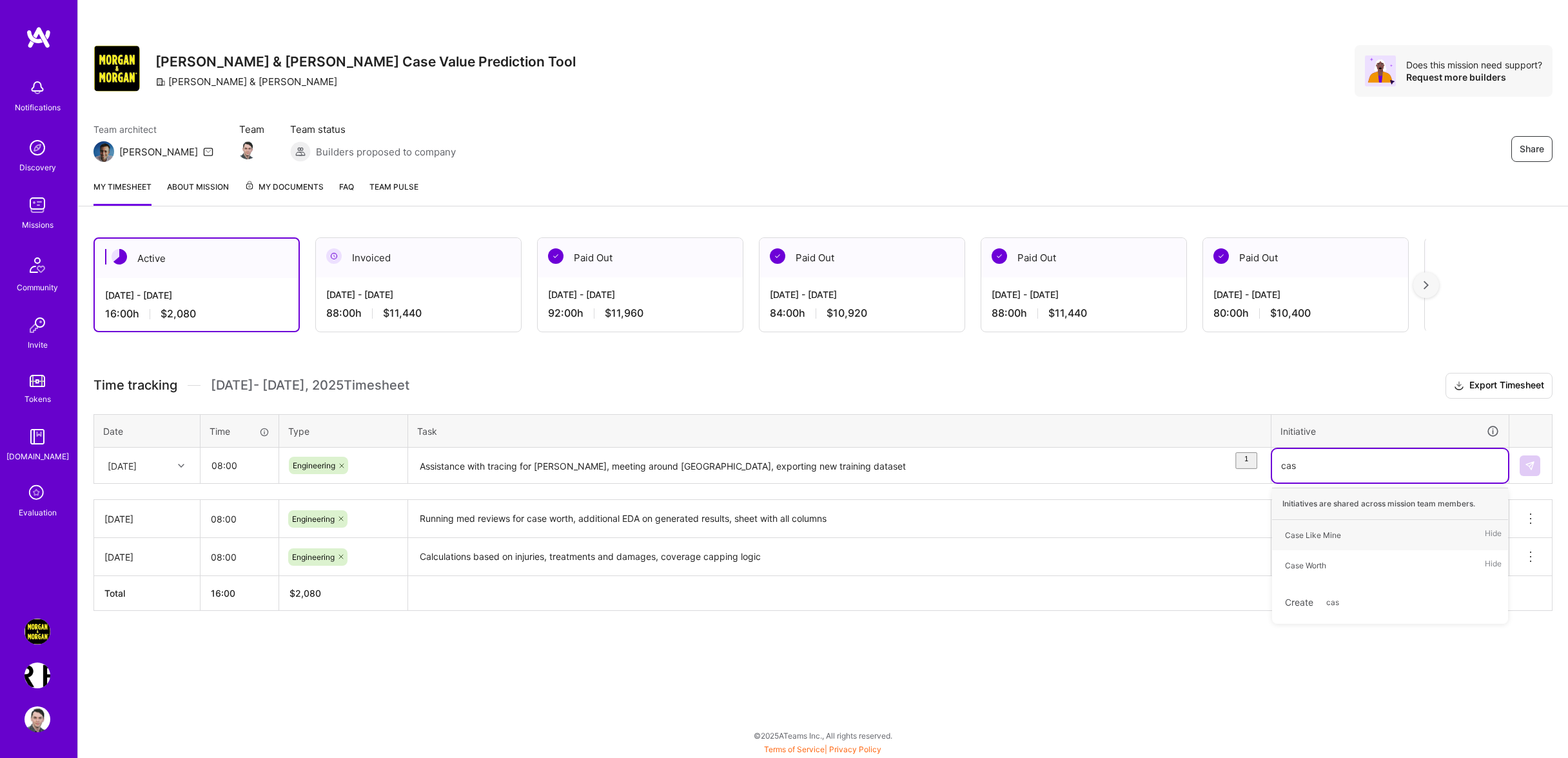
type input "case"
click at [1333, 574] on span "Case Worth" at bounding box center [1306, 564] width 54 height 17
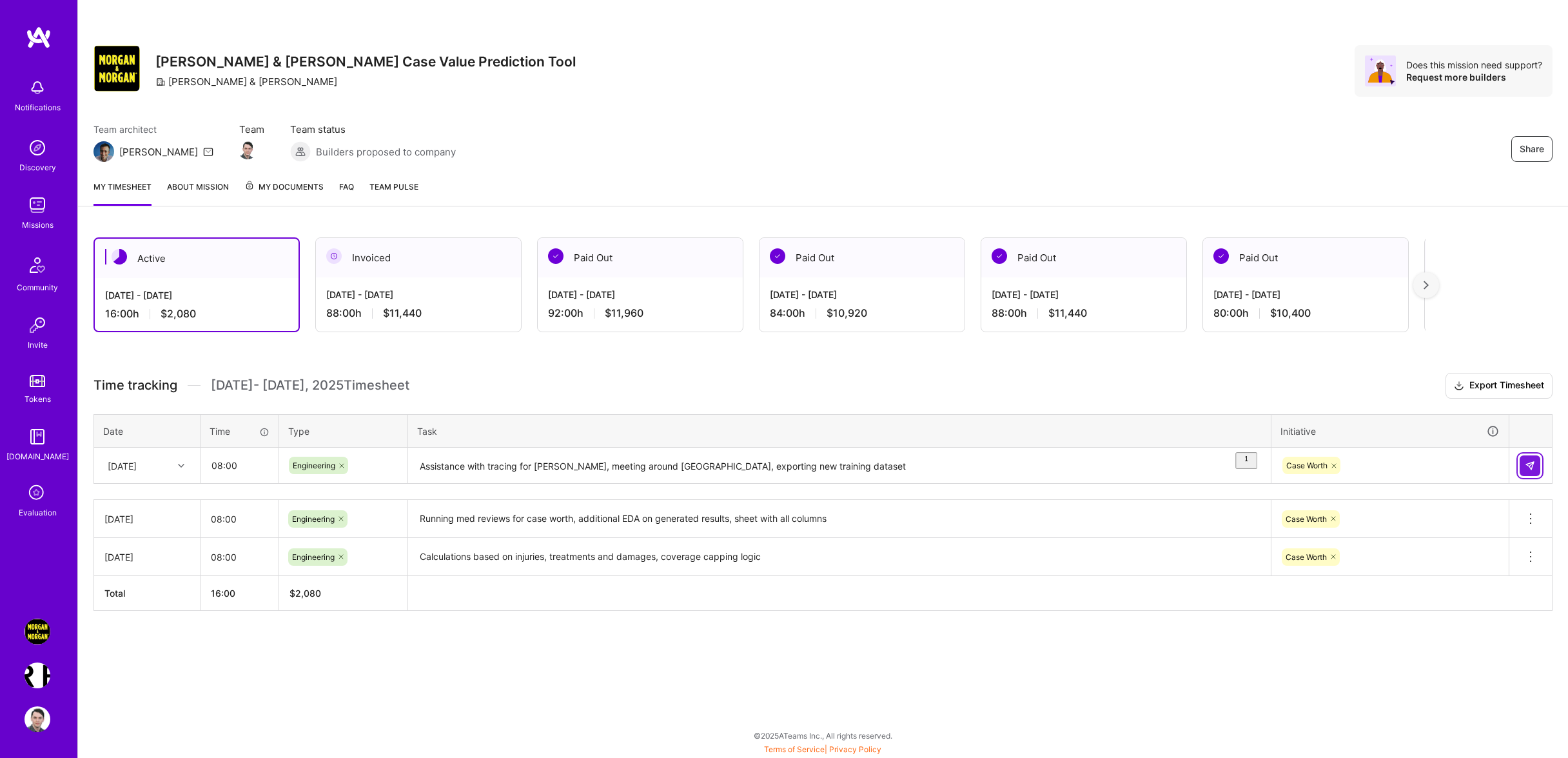
click at [1533, 471] on img at bounding box center [1530, 465] width 10 height 10
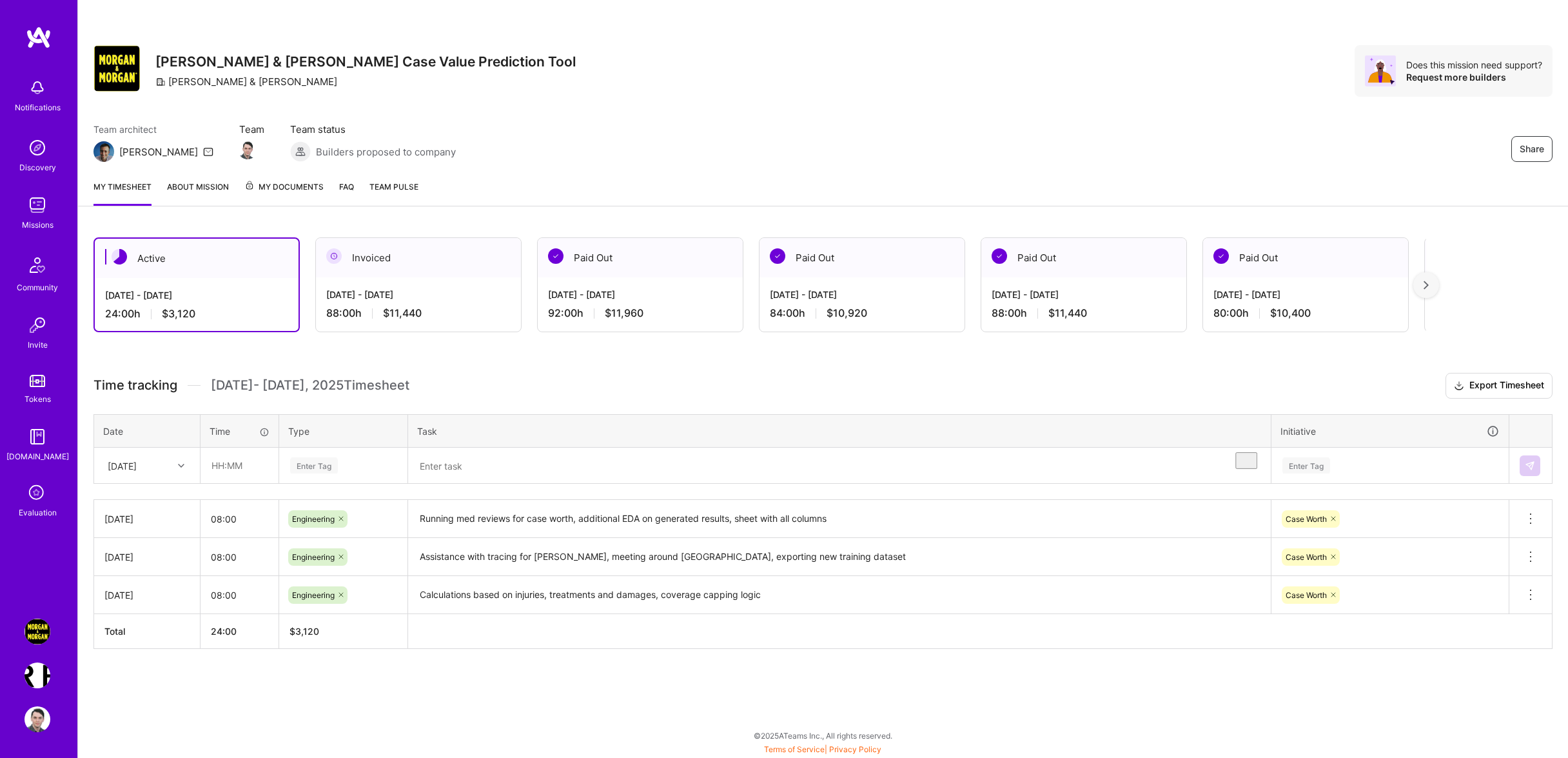
drag, startPoint x: 173, startPoint y: 460, endPoint x: 171, endPoint y: 468, distance: 8.2
click at [171, 466] on td "[DATE]" at bounding box center [147, 466] width 106 height 36
click at [171, 468] on div "[DATE]" at bounding box center [136, 465] width 72 height 22
click at [143, 609] on div "[DATE]" at bounding box center [147, 597] width 104 height 24
click at [219, 481] on input "text" at bounding box center [239, 465] width 77 height 34
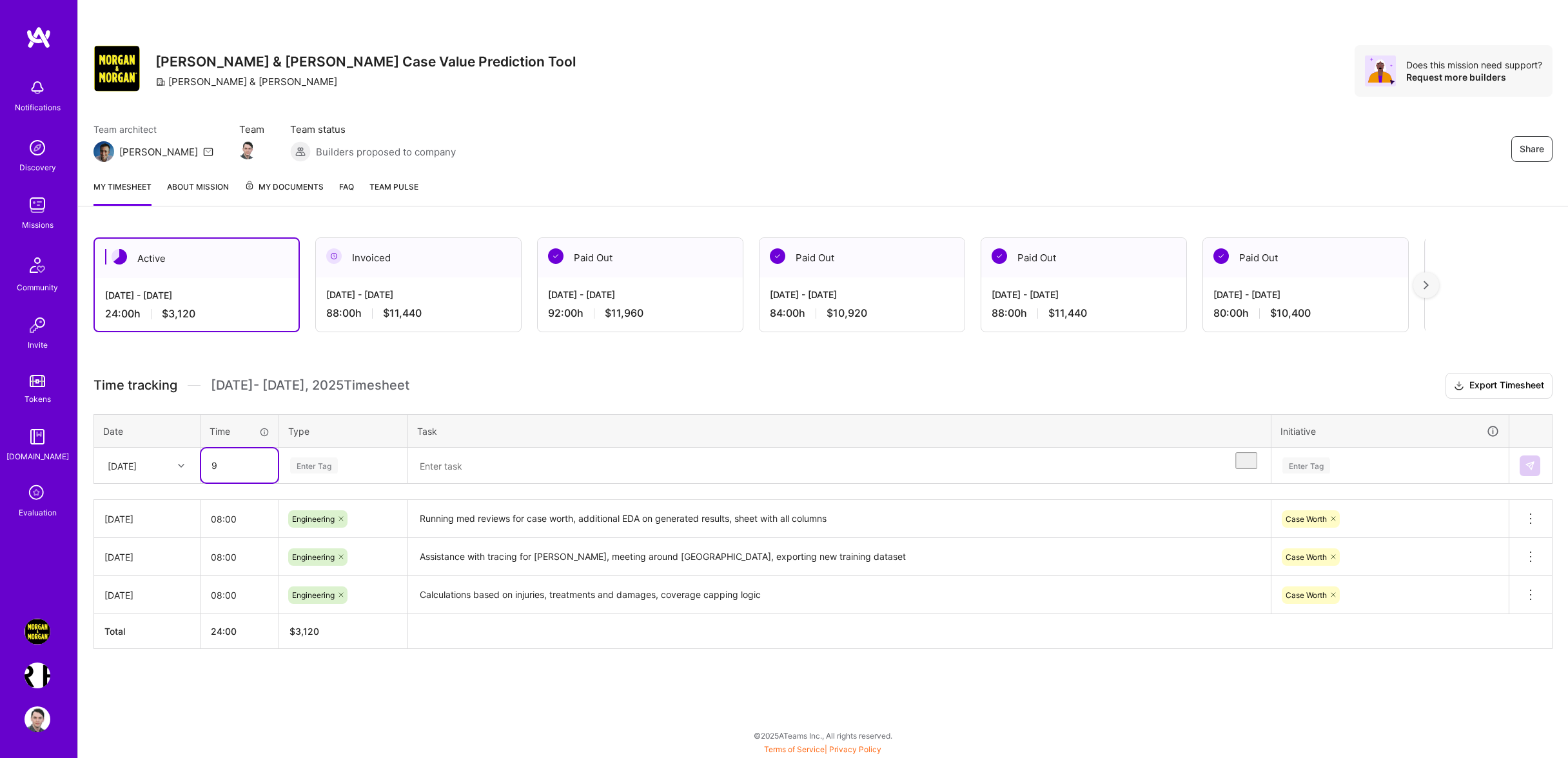
drag, startPoint x: 221, startPoint y: 481, endPoint x: 97, endPoint y: 477, distance: 124.1
click at [201, 477] on input "9" at bounding box center [239, 465] width 77 height 34
type input "08:00"
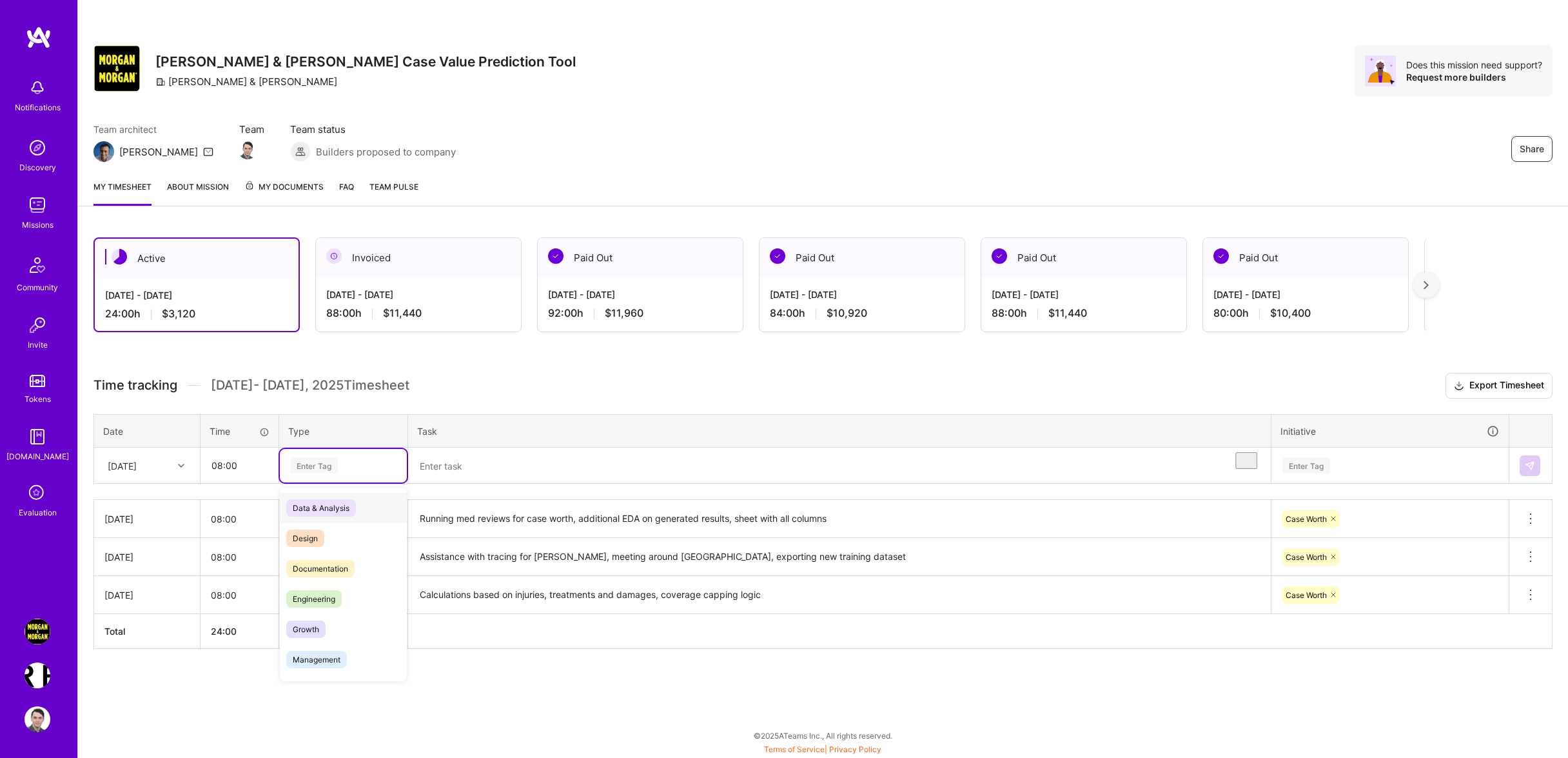
click at [374, 473] on div "Enter Tag" at bounding box center [343, 465] width 109 height 16
click at [370, 613] on div "Engineering" at bounding box center [343, 599] width 127 height 31
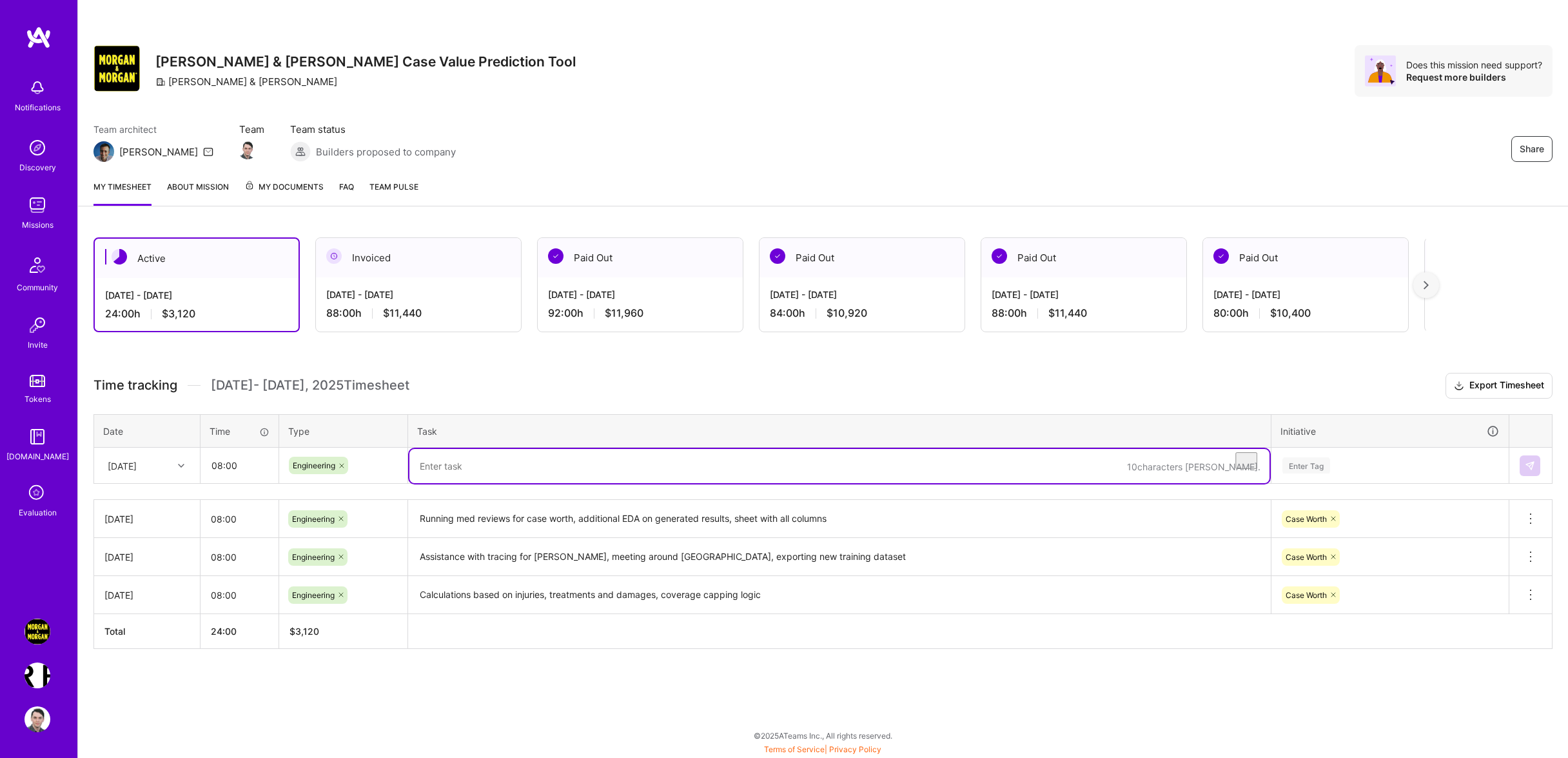
click at [535, 477] on textarea "To enrich screen reader interactions, please activate Accessibility in Grammarl…" at bounding box center [839, 466] width 860 height 34
type textarea "G"
type textarea "Producing new training dataset (normalization, filtering), training models"
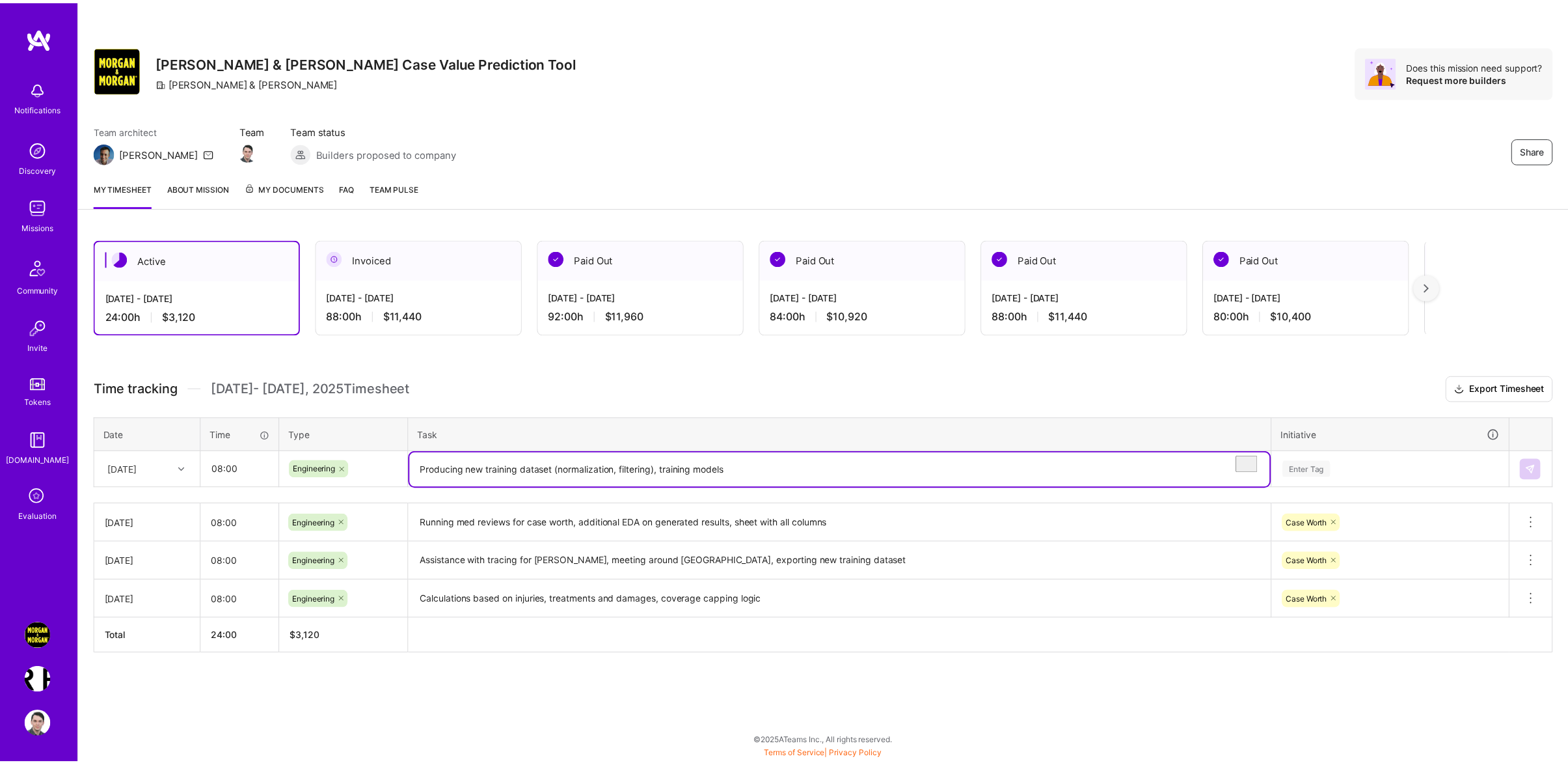
scroll to position [6, 0]
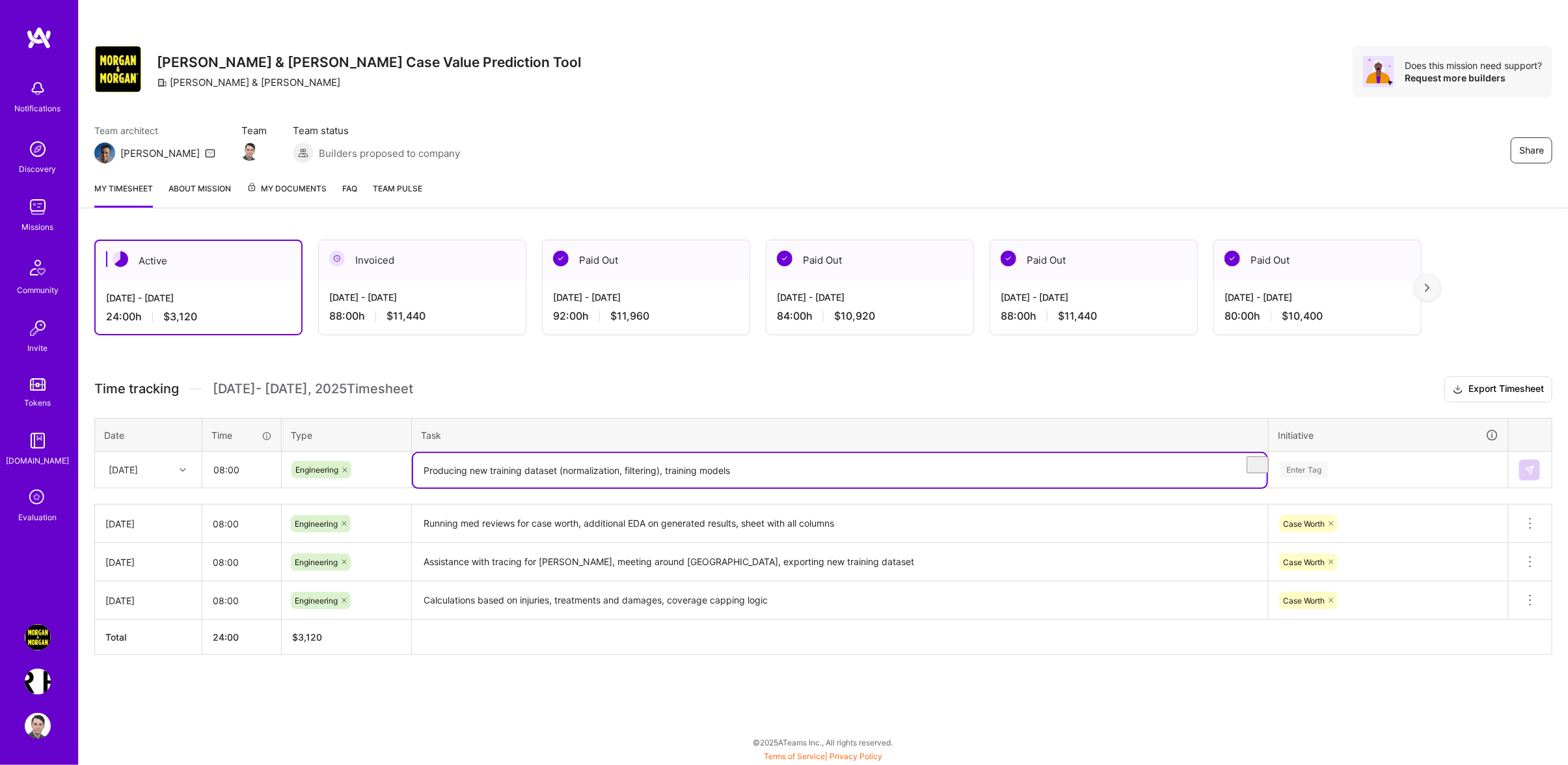
click at [1340, 478] on div "Enter Tag" at bounding box center [1388, 469] width 220 height 16
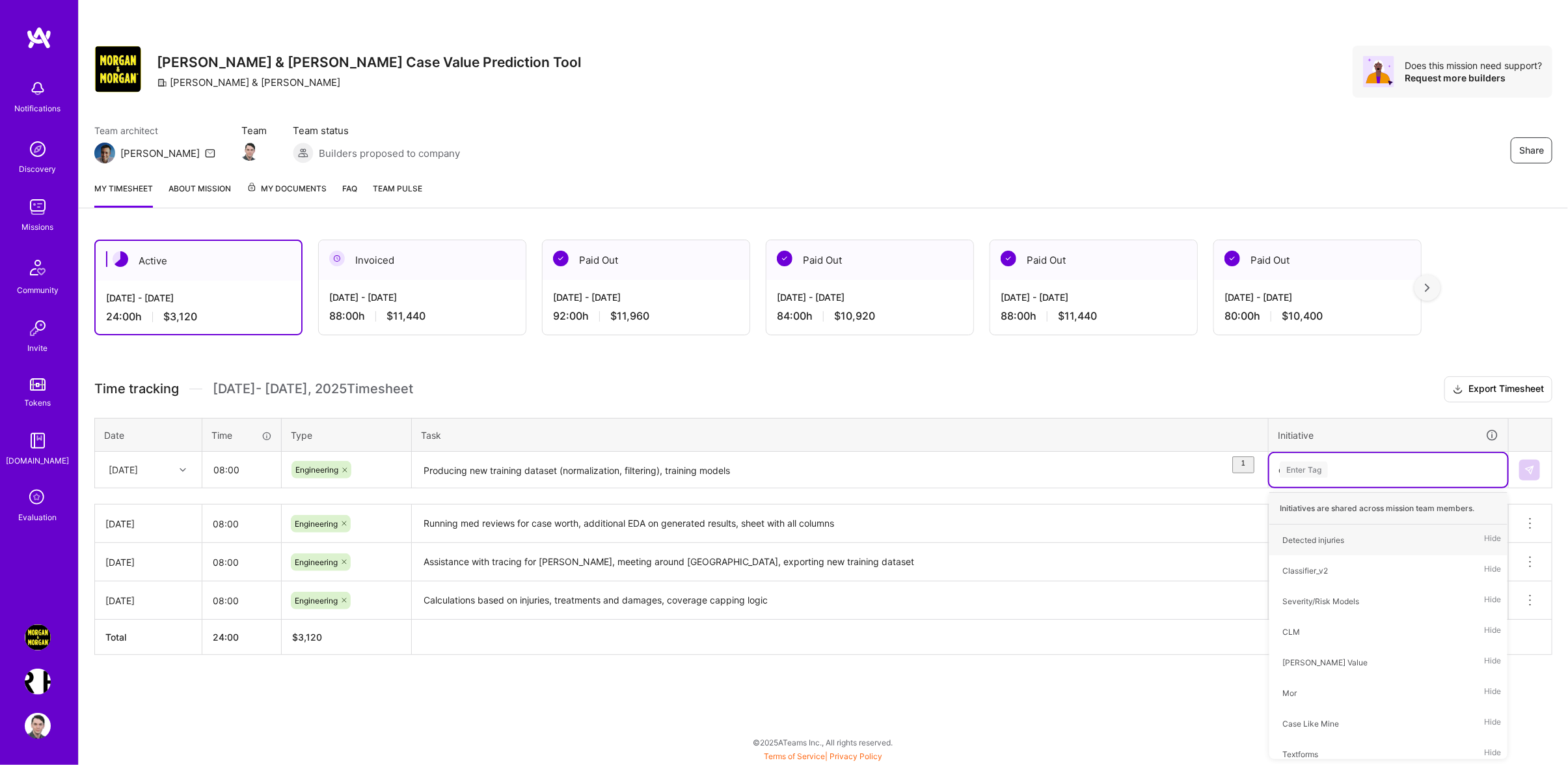
scroll to position [0, 0]
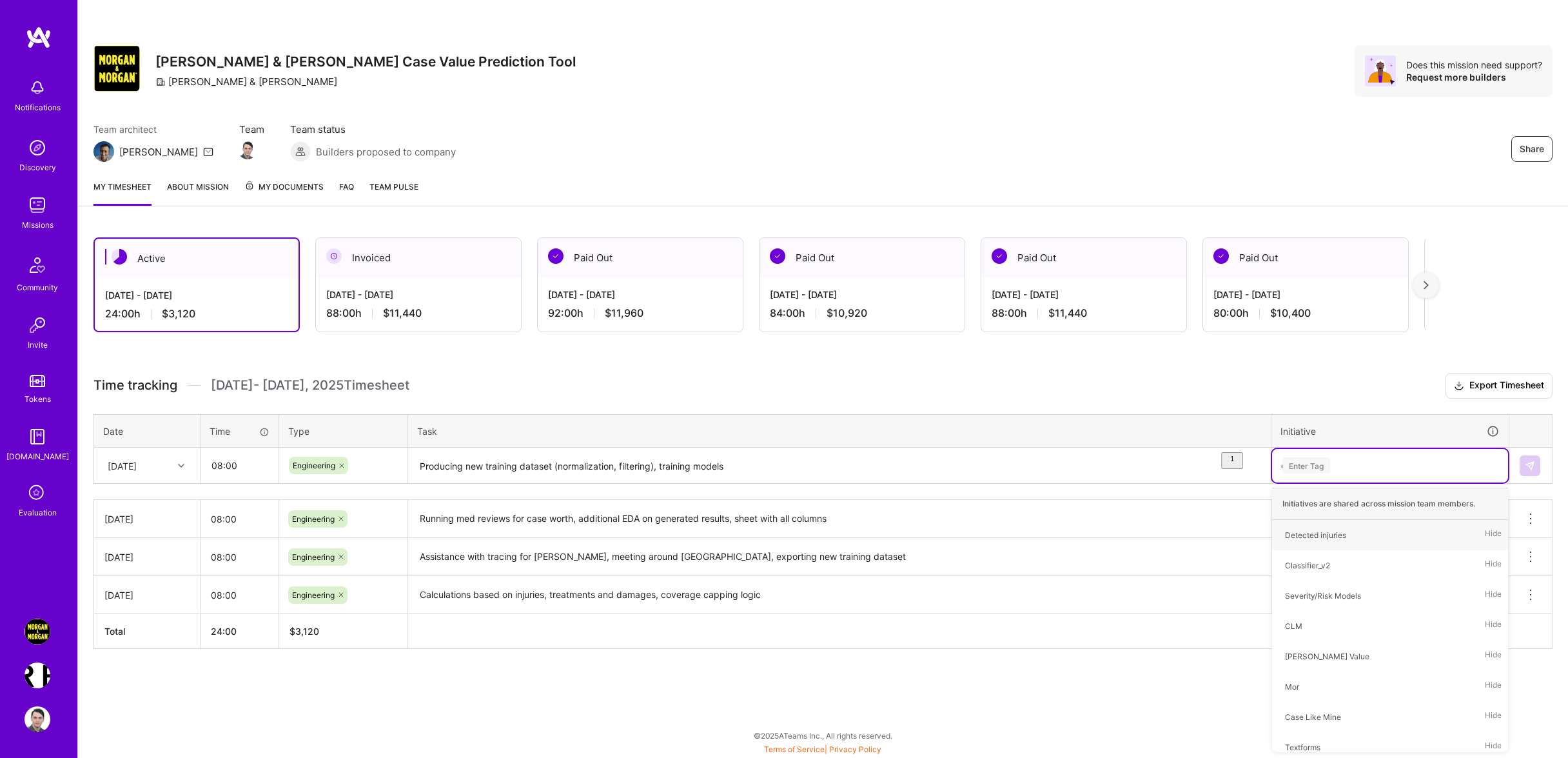
type input "case"
click at [1323, 562] on div "Case Worth Hide" at bounding box center [1390, 565] width 236 height 31
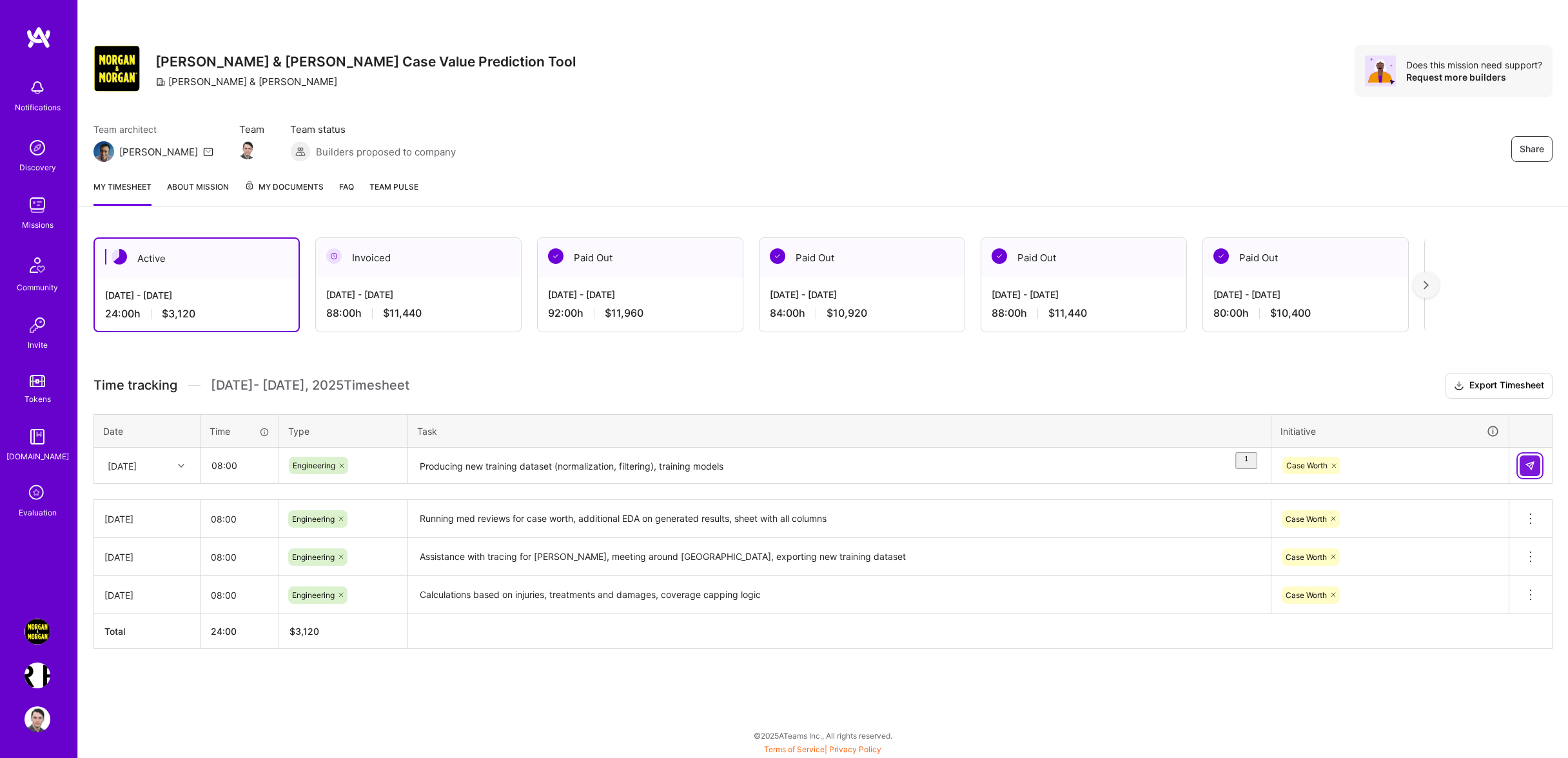
click at [1528, 476] on button at bounding box center [1530, 466] width 21 height 21
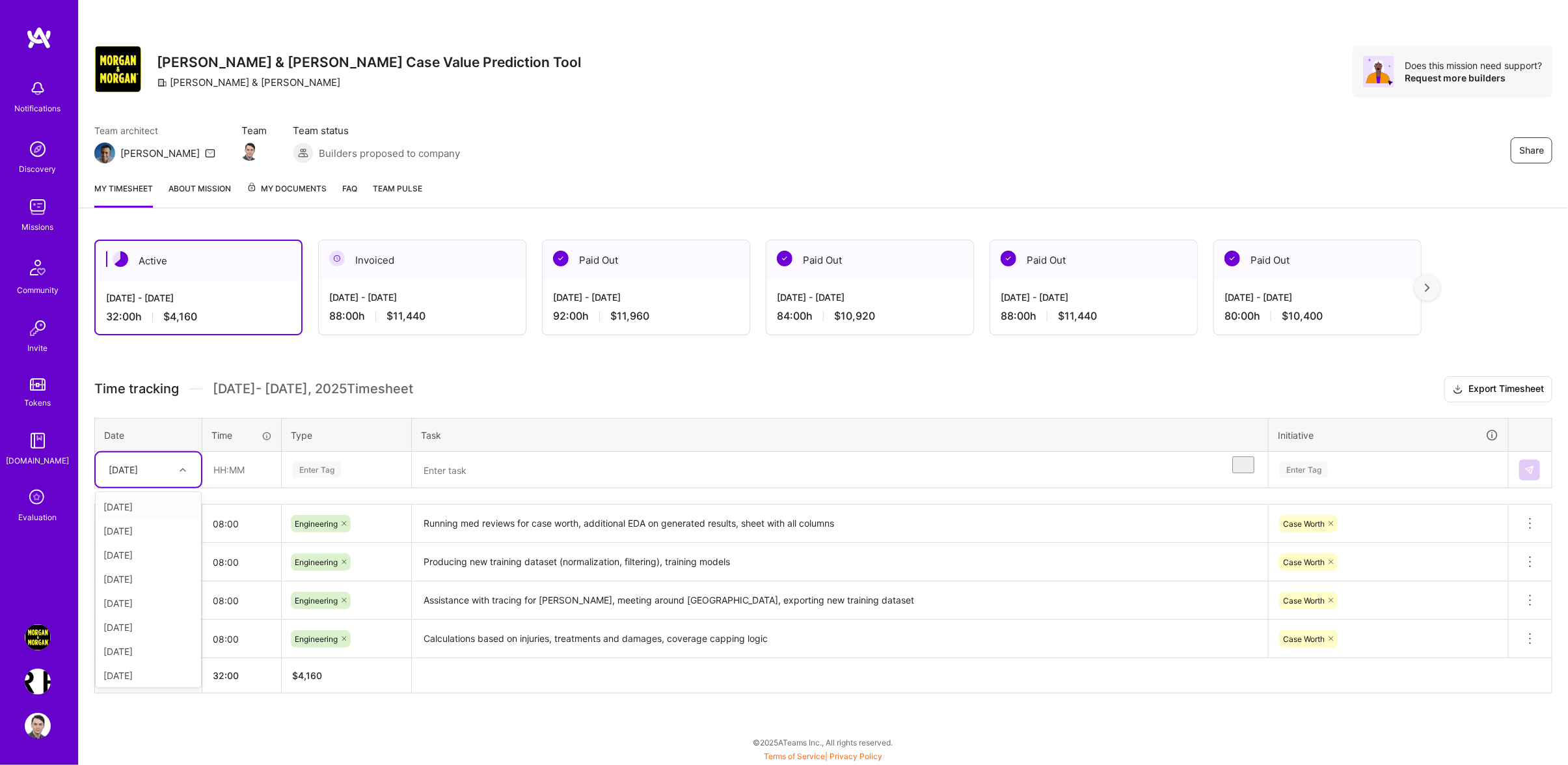
click at [148, 487] on div "[DATE]" at bounding box center [148, 469] width 105 height 34
click at [129, 615] on div "[DATE]" at bounding box center [148, 603] width 105 height 24
click at [268, 473] on input "text" at bounding box center [242, 469] width 77 height 34
type input "08:00"
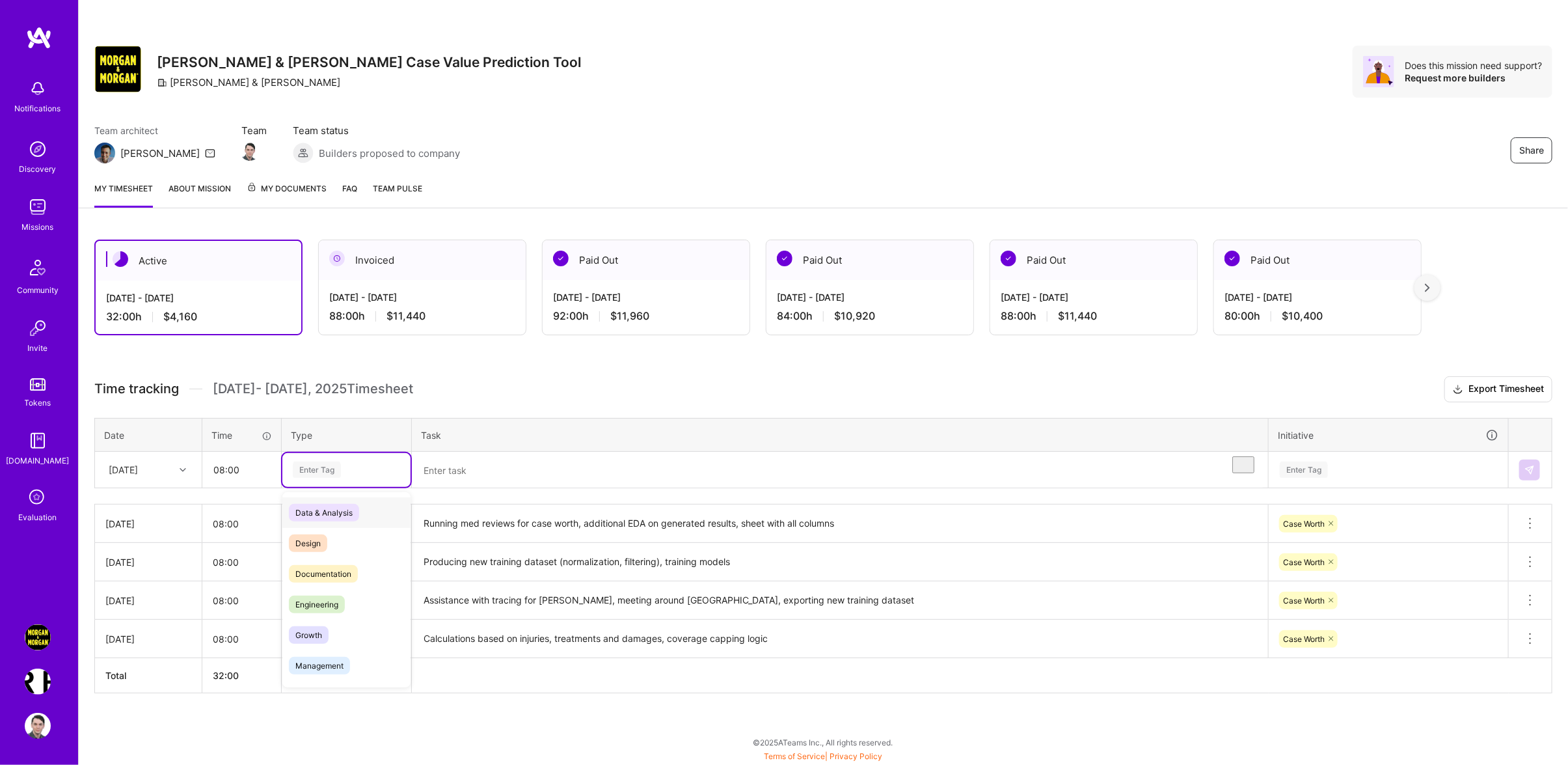
click at [371, 478] on div "Enter Tag" at bounding box center [346, 469] width 110 height 16
click at [362, 607] on div "Engineering" at bounding box center [346, 604] width 128 height 31
click at [486, 478] on textarea "To enrich screen reader interactions, please activate Accessibility in Grammarl…" at bounding box center [839, 470] width 853 height 34
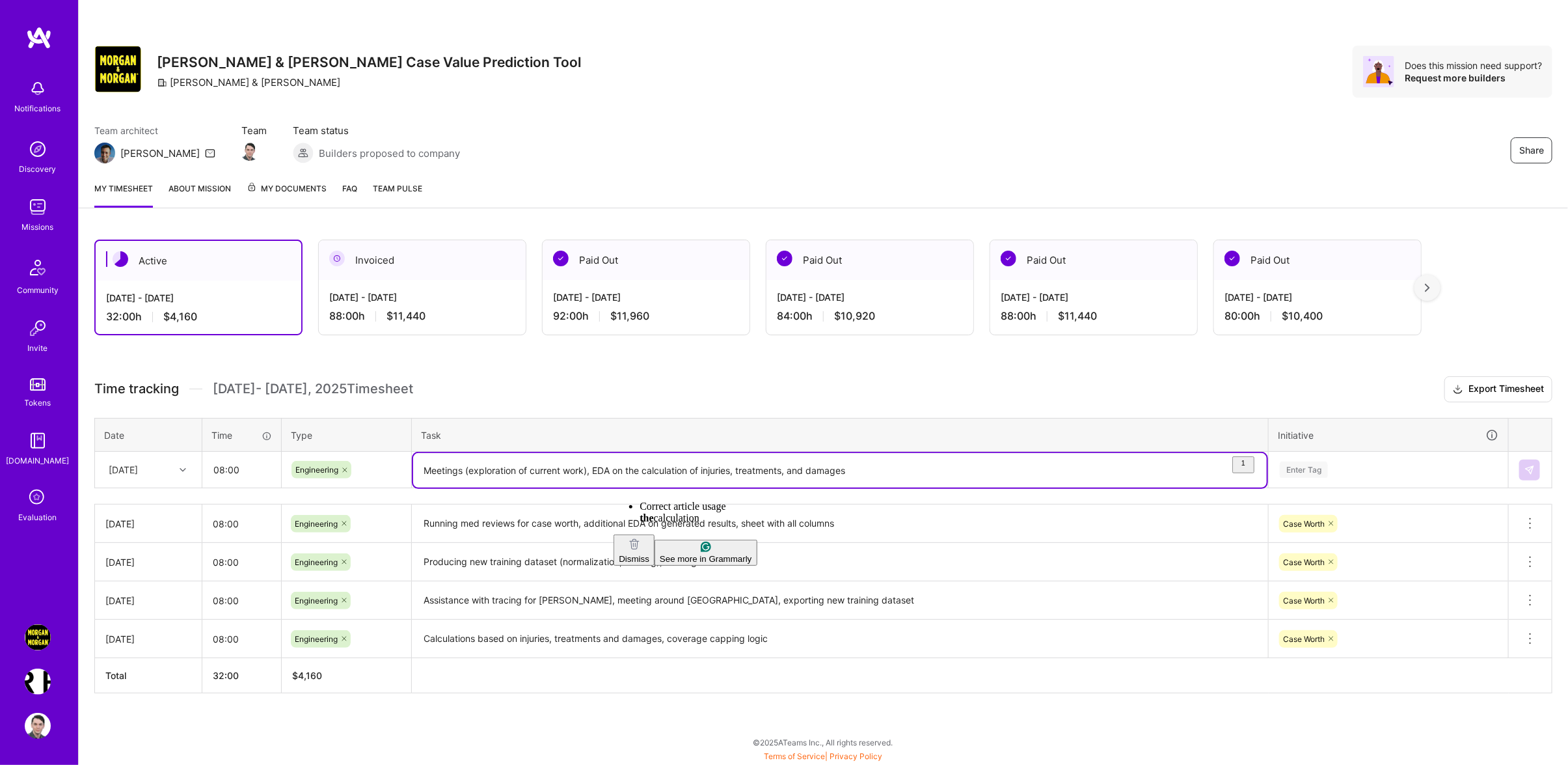
click at [666, 504] on html "Notifications Discovery Missions Community Invite Tokens [DOMAIN_NAME] Evaluati…" at bounding box center [784, 379] width 1568 height 758
type textarea "Meetings (exploration of current work), EDA on the calculation of injuries, tre…"
click at [1388, 494] on div "Time tracking [DATE] - [DATE] Timesheet Export Timesheet Date Time Type Task In…" at bounding box center [823, 534] width 1458 height 317
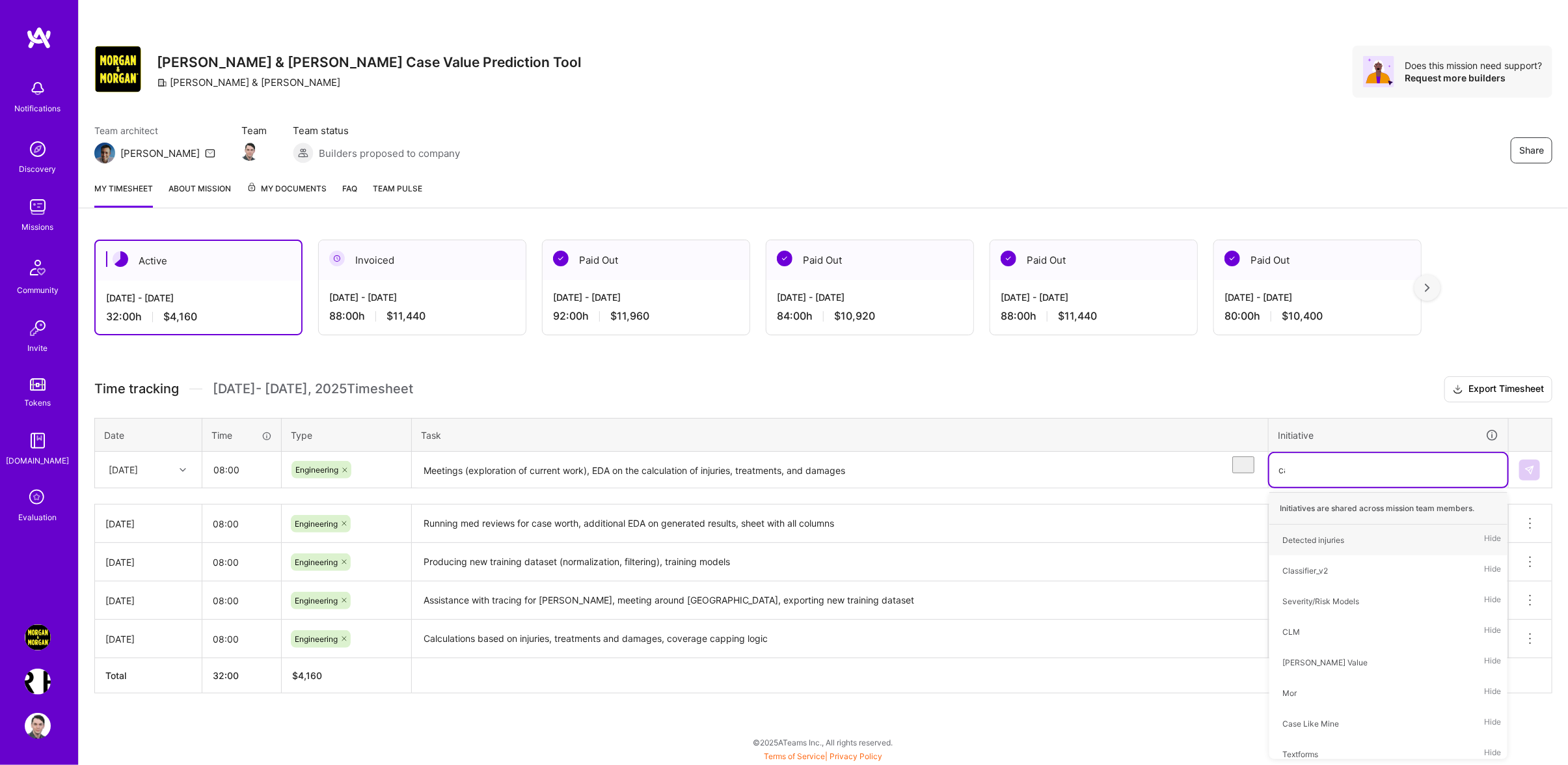
scroll to position [3, 0]
type input "case"
click at [1314, 577] on div "Case Worth" at bounding box center [1303, 570] width 41 height 13
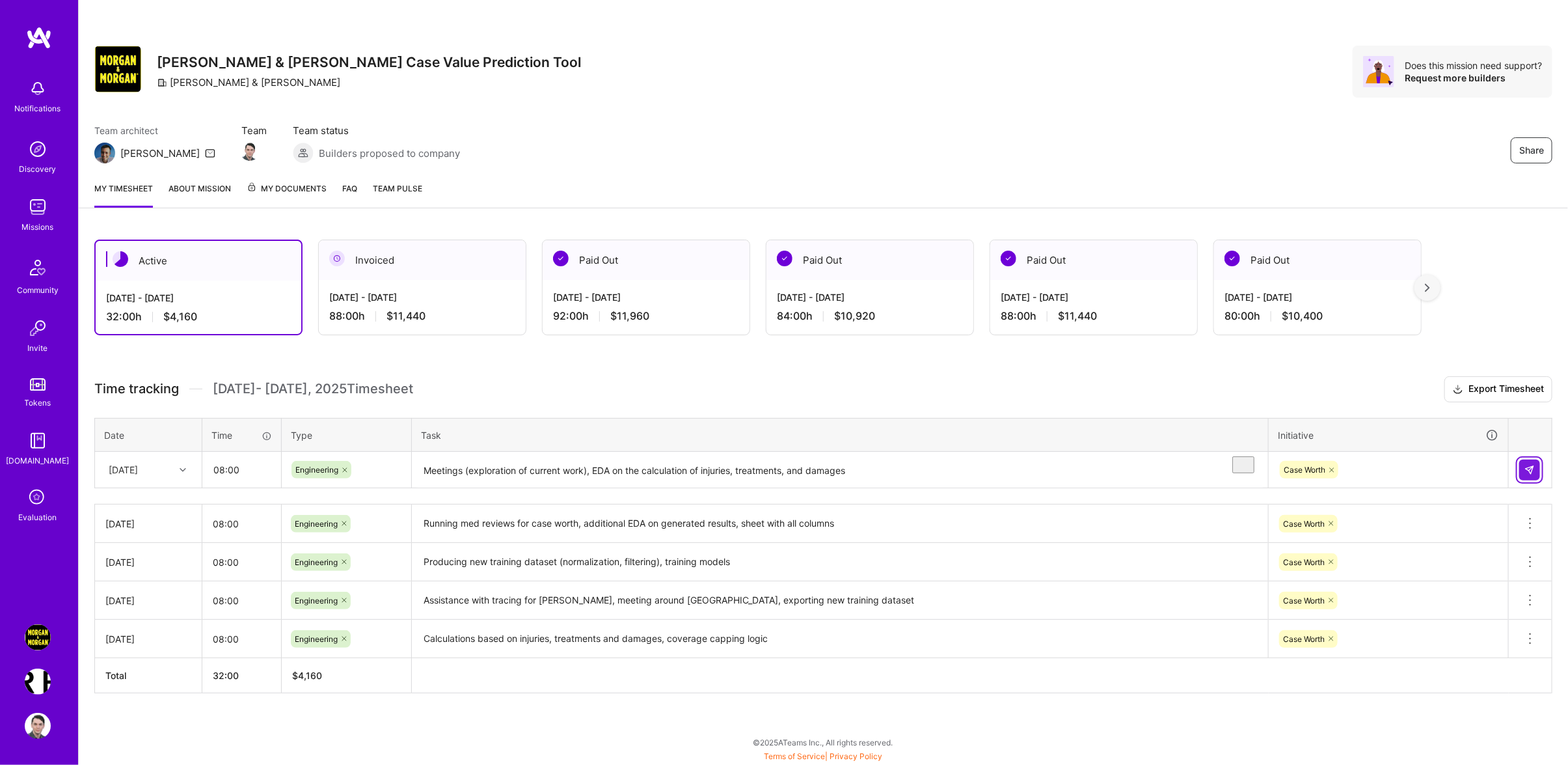
click at [1526, 475] on img at bounding box center [1529, 469] width 11 height 11
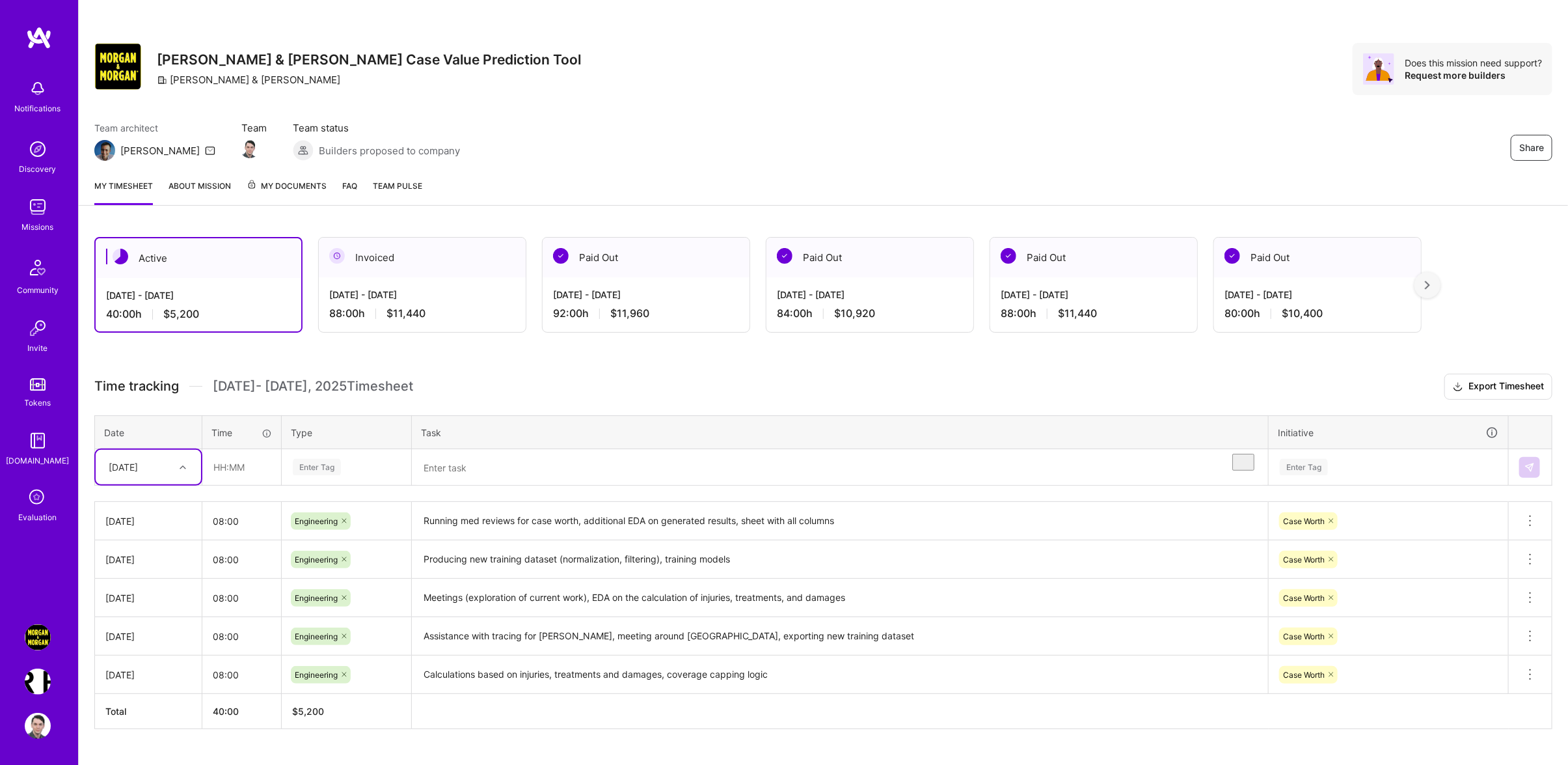
click at [52, 679] on link "[URL]: Building an Innovative Real Estate Platform" at bounding box center [38, 681] width 32 height 26
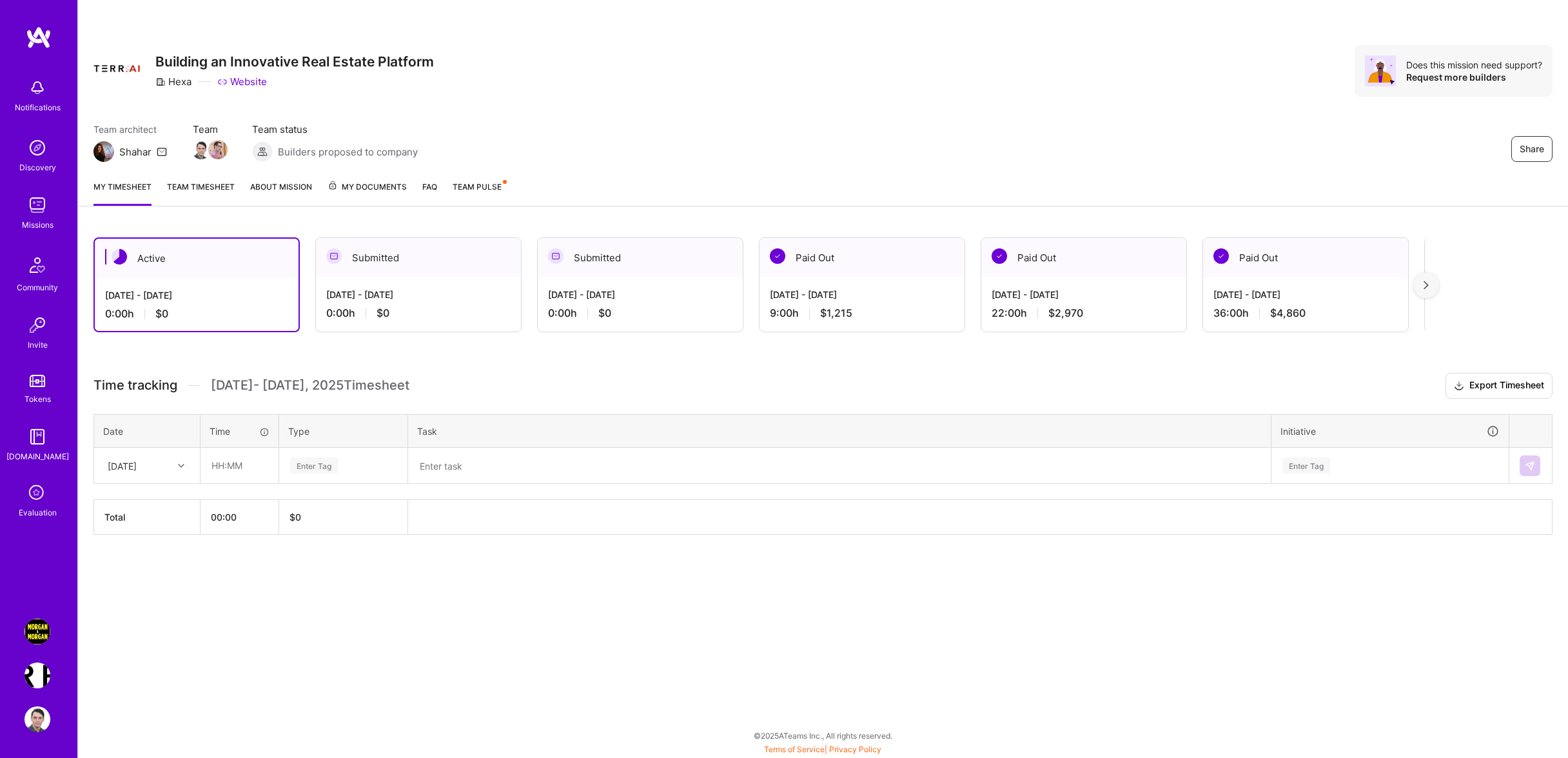
click at [181, 194] on link "Team timesheet" at bounding box center [200, 192] width 68 height 26
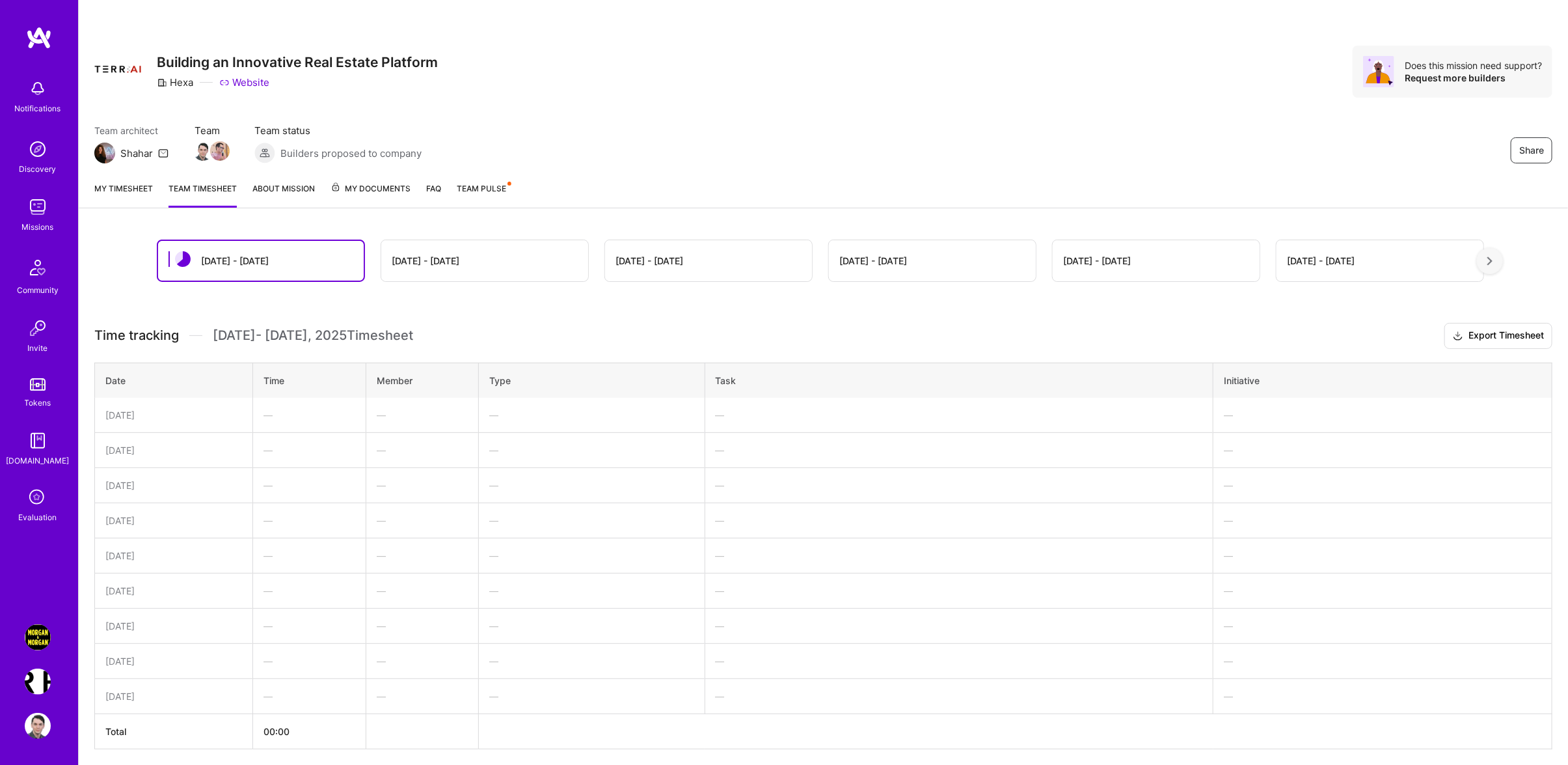
click at [455, 267] on div "[DATE] - [DATE]" at bounding box center [485, 261] width 207 height 41
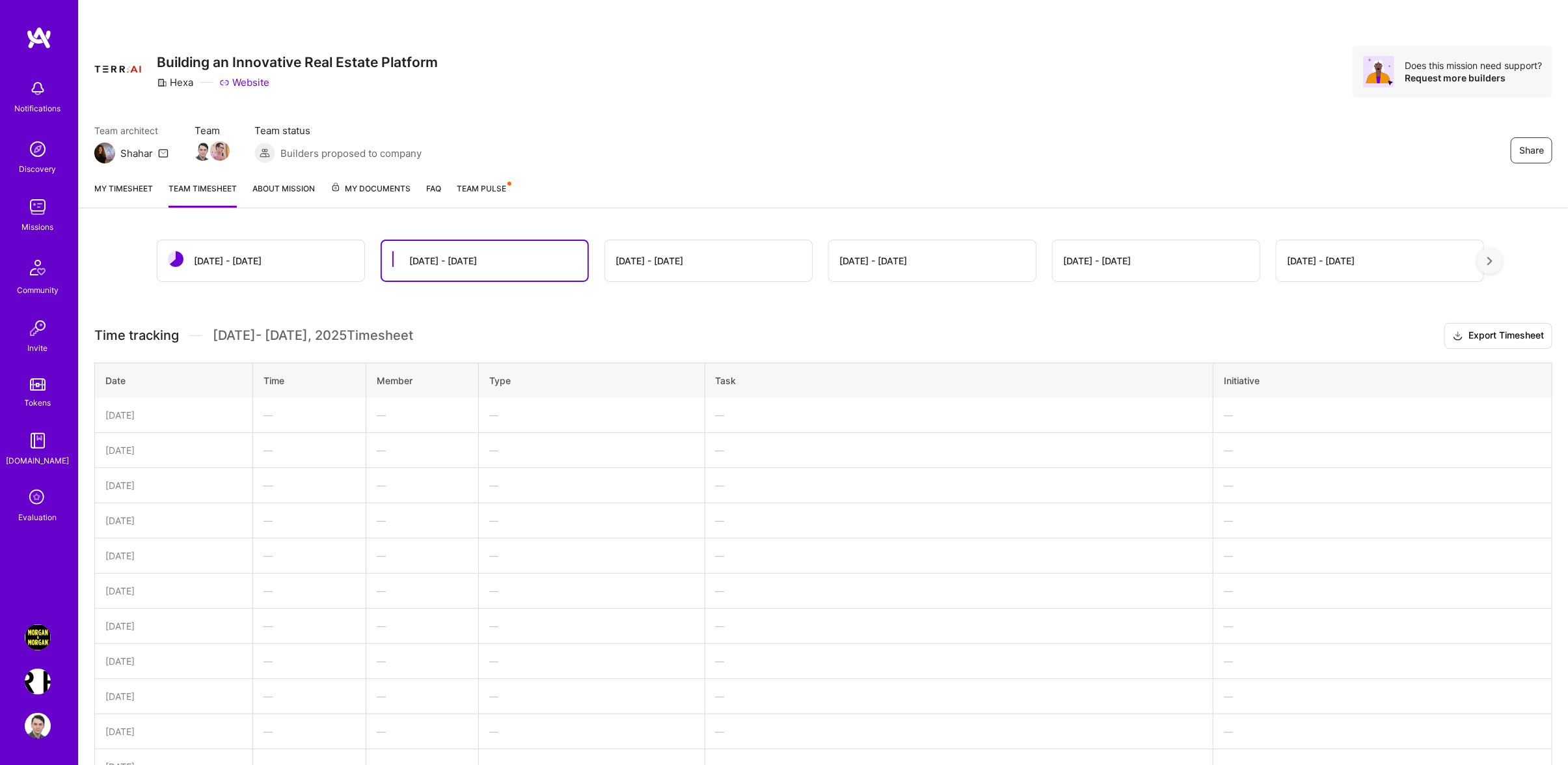
click at [673, 252] on div "[DATE] - [DATE]" at bounding box center [709, 261] width 207 height 41
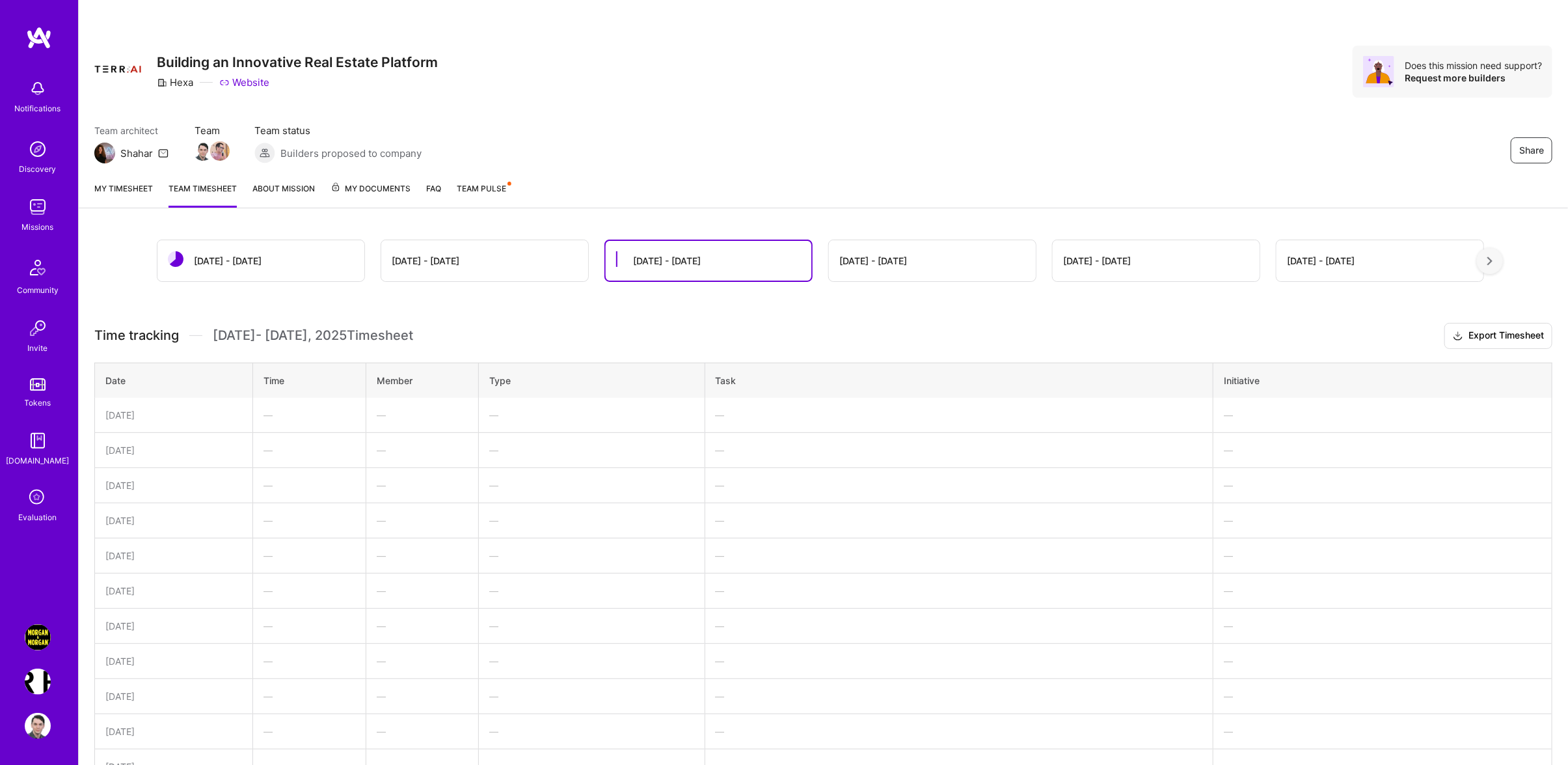
click at [905, 270] on div "[DATE] - [DATE]" at bounding box center [932, 261] width 207 height 41
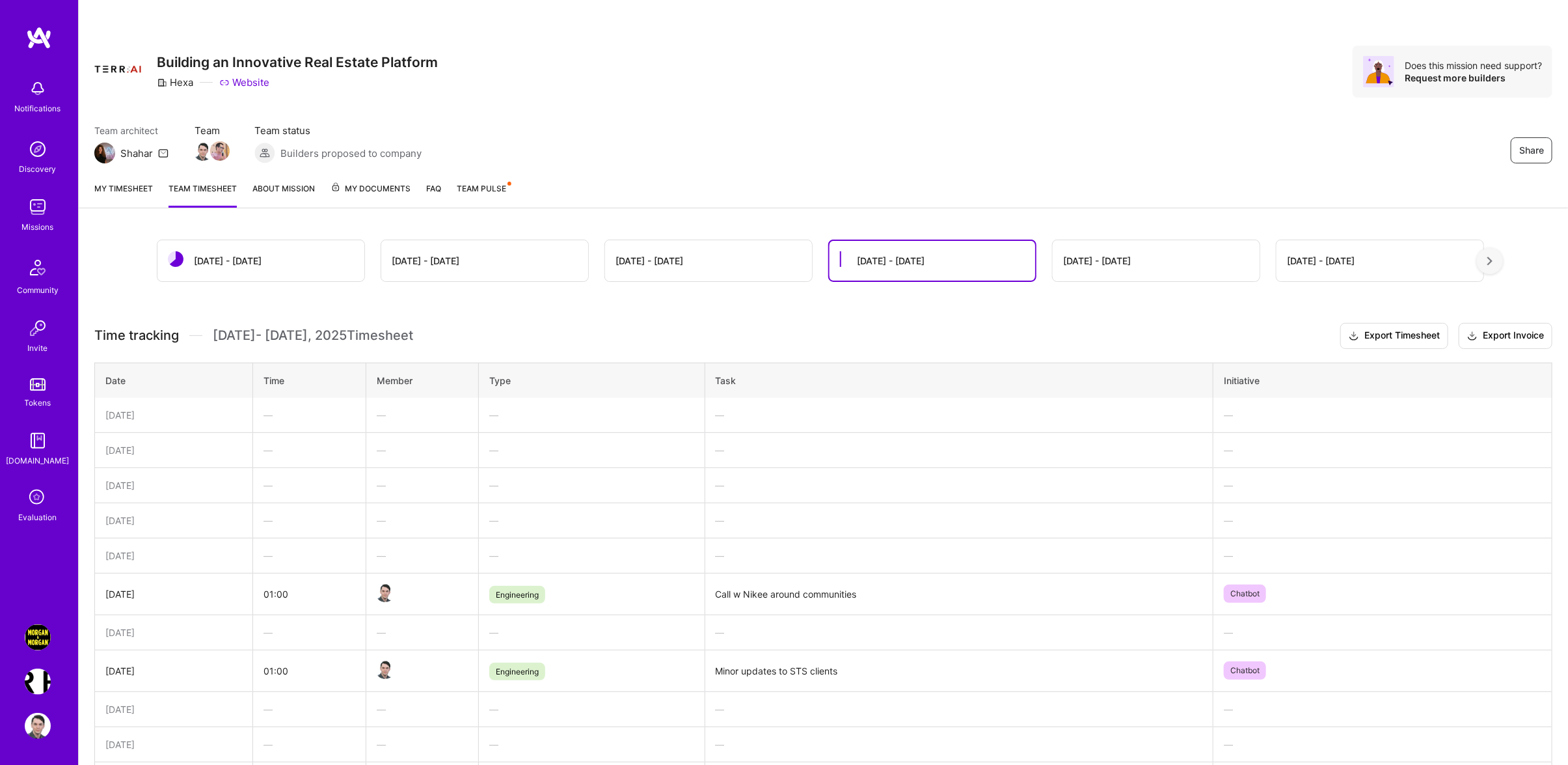
click at [1086, 277] on div "[DATE] - [DATE]" at bounding box center [1156, 261] width 207 height 41
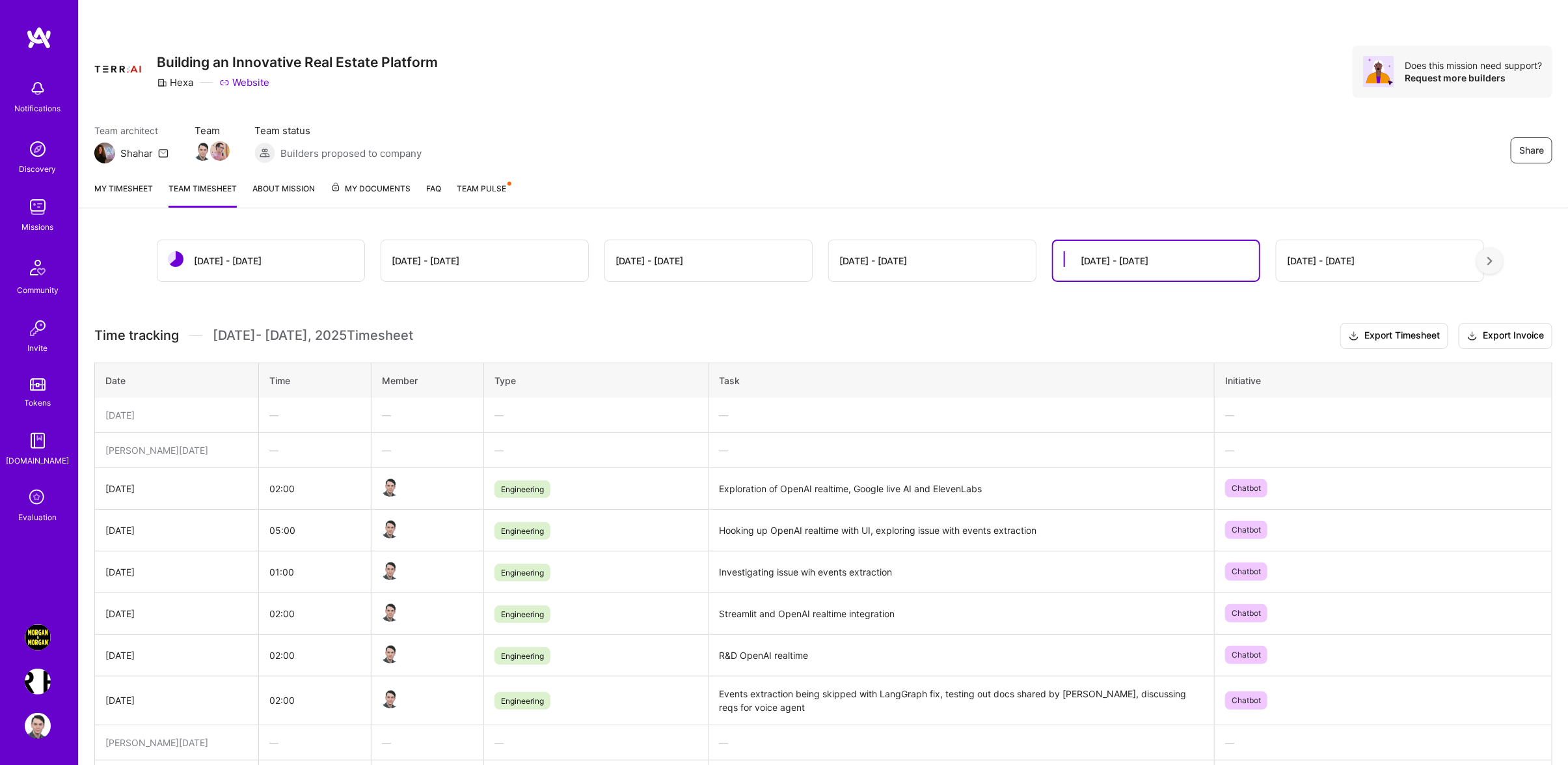
click at [146, 188] on link "My timesheet" at bounding box center [123, 194] width 58 height 26
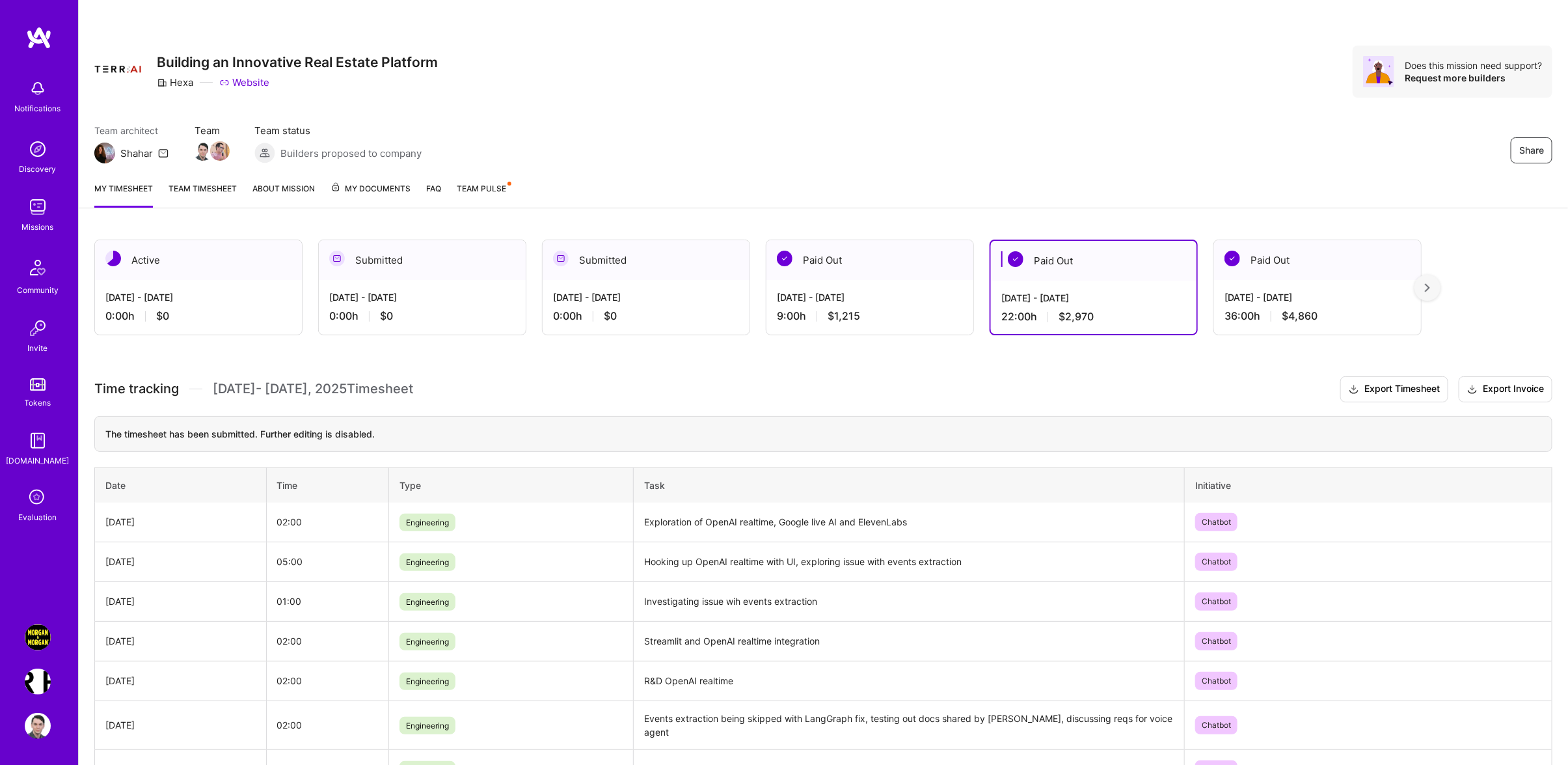
click at [34, 644] on img at bounding box center [37, 636] width 26 height 26
